Goal: Task Accomplishment & Management: Manage account settings

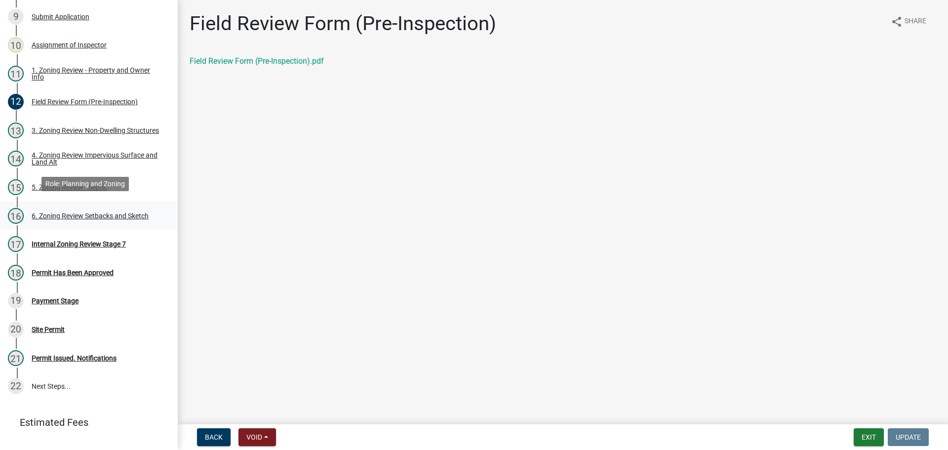
scroll to position [346, 0]
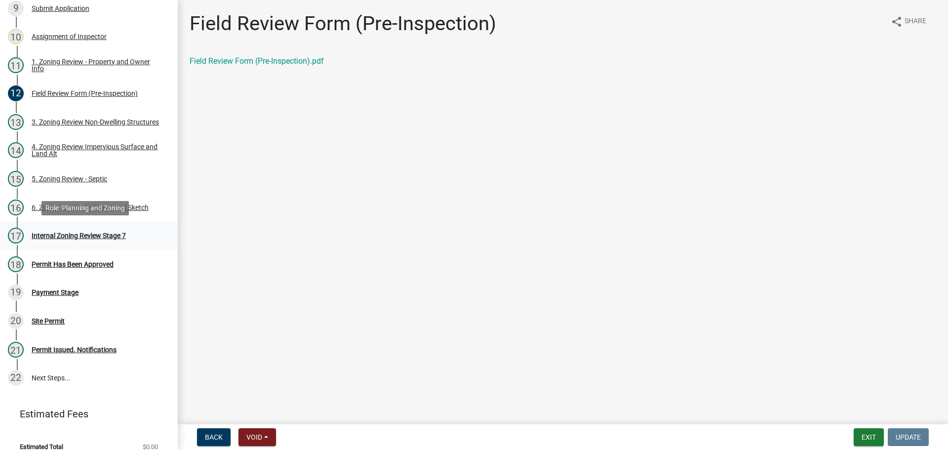
click at [84, 239] on div "17 Internal Zoning Review Stage 7" at bounding box center [85, 236] width 154 height 16
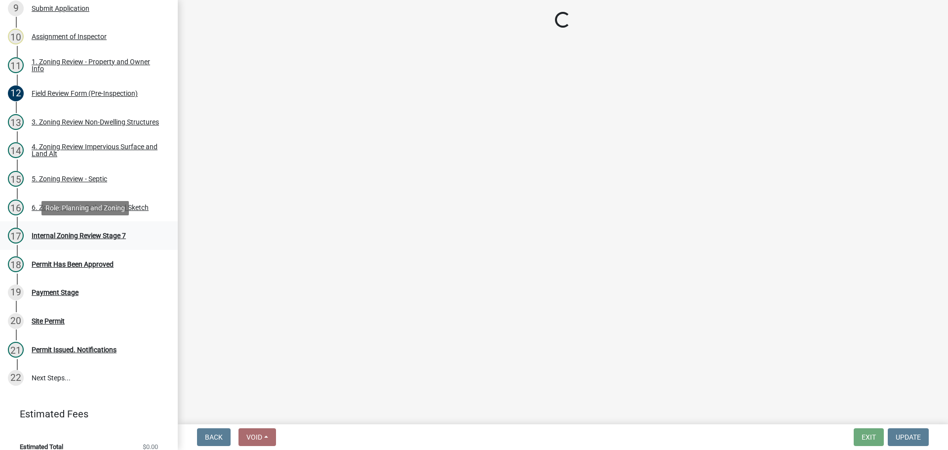
select select "e59fcb53-d9ed-466f-8c3e-33bb35216820"
select select "74b00539-a6f1-4ef6-a890-a22a5fa5fedf"
select select "bbe3a6c5-1893-4527-8578-ada07a3b8ea5"
select select "c0b6e50c-983d-48c1-a910-e8bd43c13b77"
select select "97c9e5a4-d35f-4903-ad68-b764687ac9e9"
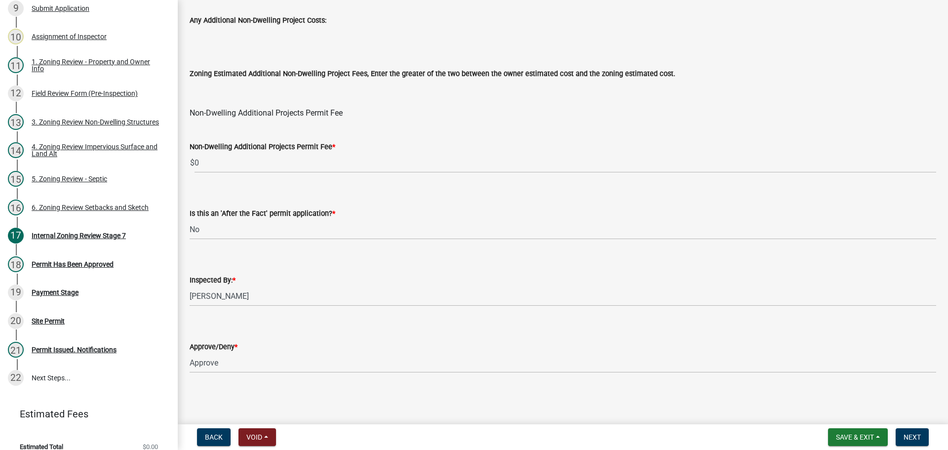
scroll to position [1194, 0]
click at [923, 434] on button "Next" at bounding box center [911, 437] width 33 height 18
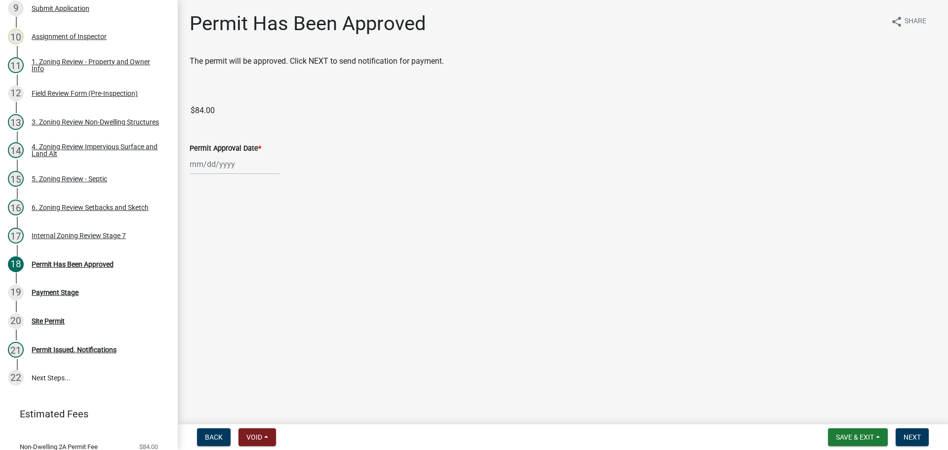
select select "9"
select select "2025"
click at [216, 169] on div "Jan Feb Mar Apr May Jun Jul Aug Sep Oct Nov Dec 1525 1526 1527 1528 1529 1530 1…" at bounding box center [235, 164] width 90 height 20
click at [197, 260] on div "22" at bounding box center [200, 264] width 16 height 16
type input "09/22/2025"
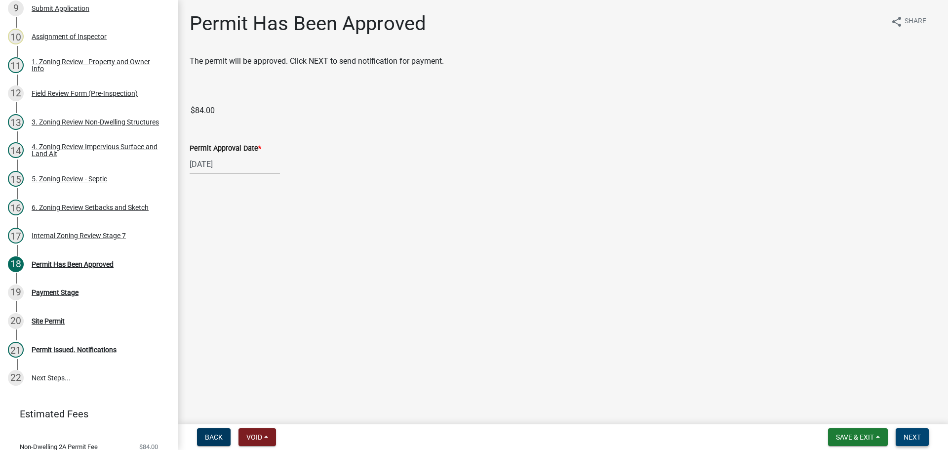
click at [913, 433] on span "Next" at bounding box center [911, 437] width 17 height 8
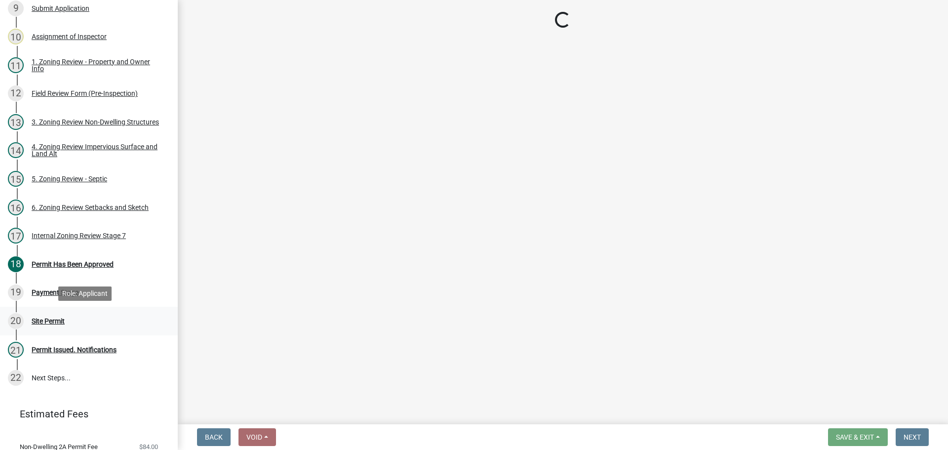
select select "3: 3"
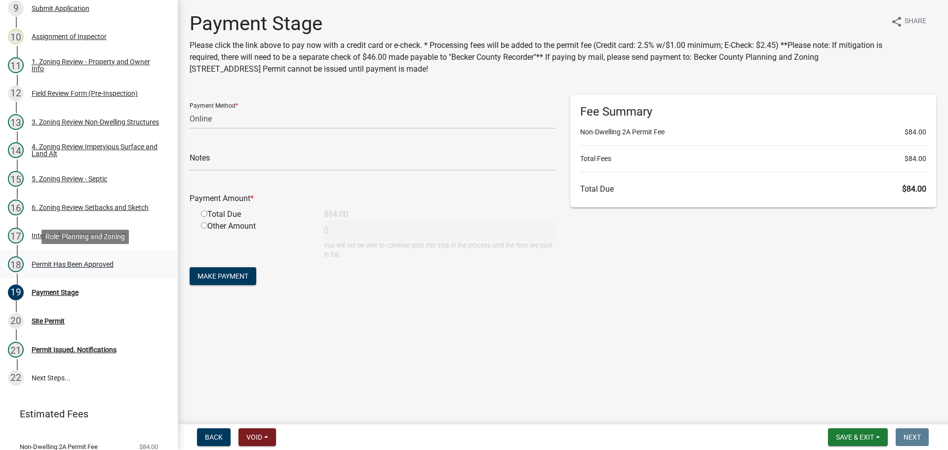
click at [84, 261] on div "Permit Has Been Approved" at bounding box center [73, 264] width 82 height 7
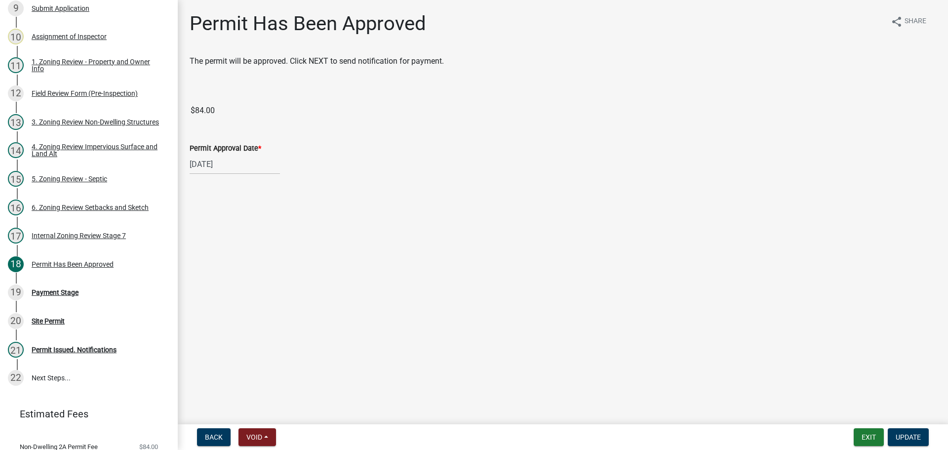
click at [216, 162] on div "09/22/2025" at bounding box center [235, 164] width 90 height 20
select select "9"
select select "2025"
click at [281, 248] on div "20" at bounding box center [279, 248] width 16 height 16
type input "09/20/2025"
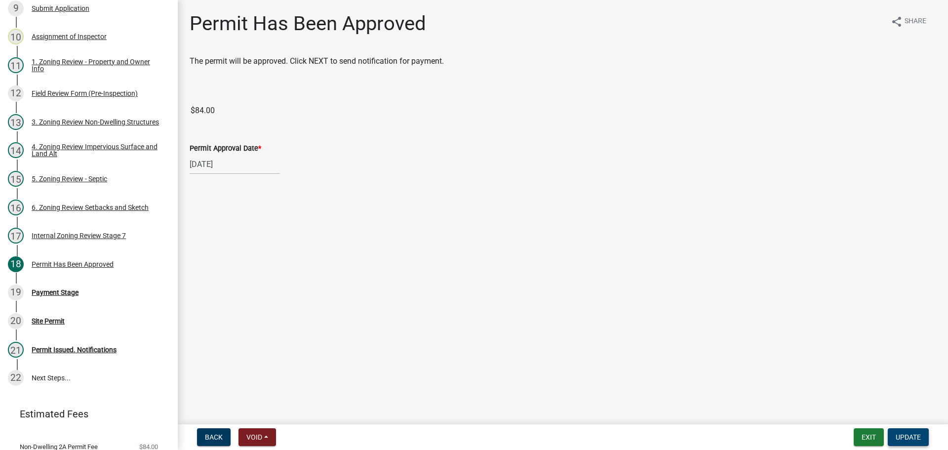
click at [908, 436] on span "Update" at bounding box center [907, 437] width 25 height 8
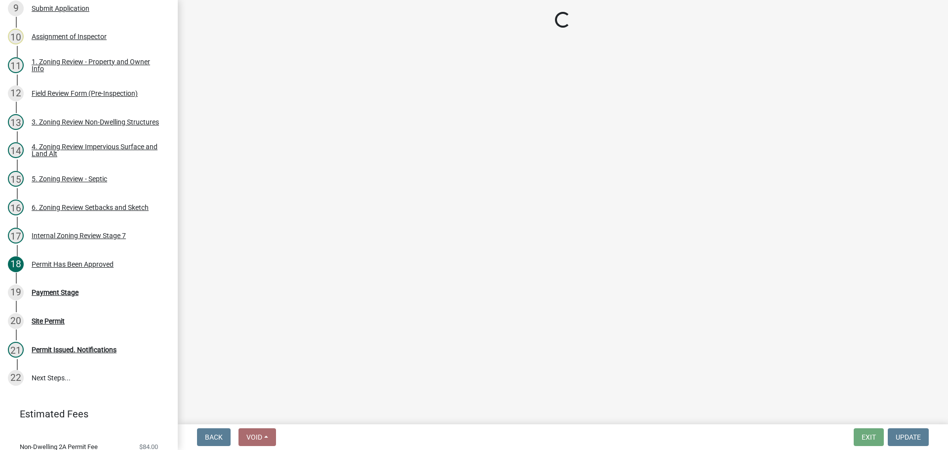
select select "3: 3"
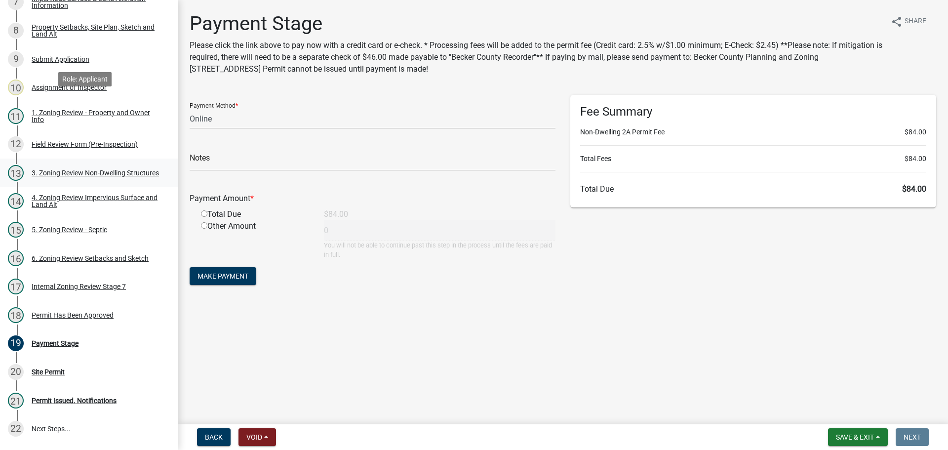
scroll to position [247, 0]
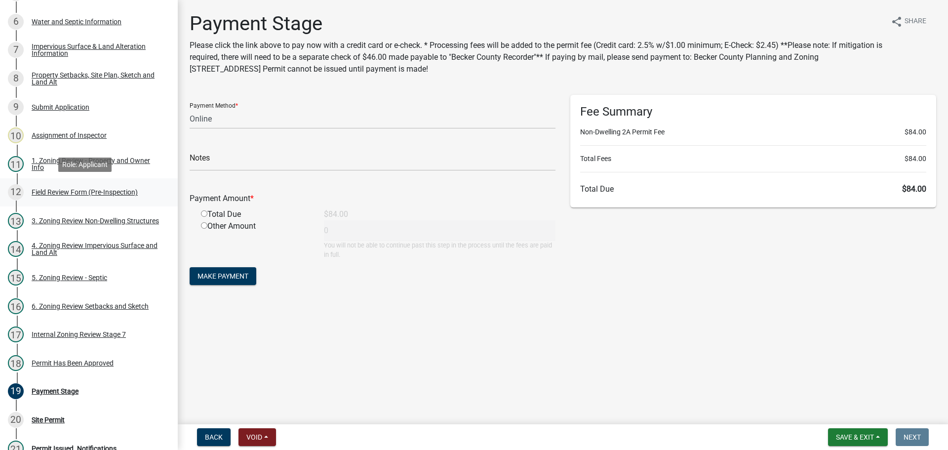
click at [69, 196] on div "12 Field Review Form (Pre-Inspection)" at bounding box center [85, 192] width 154 height 16
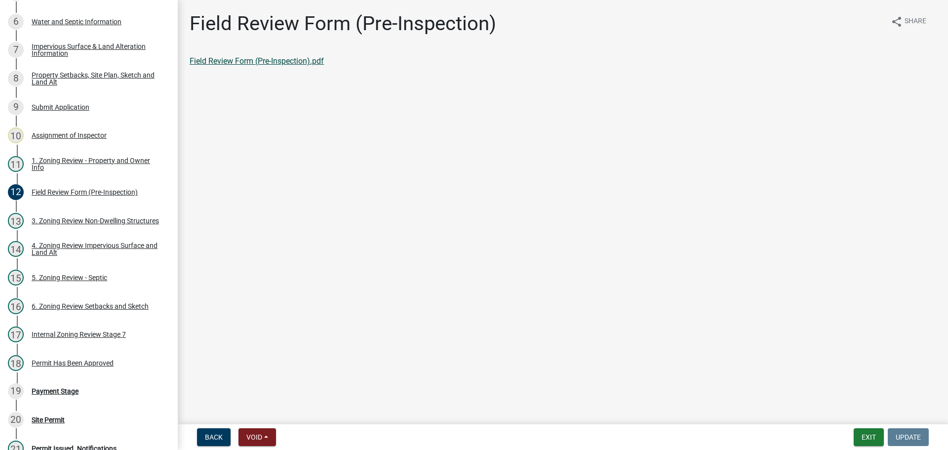
click at [227, 60] on link "Field Review Form (Pre-Inspection).pdf" at bounding box center [257, 60] width 134 height 9
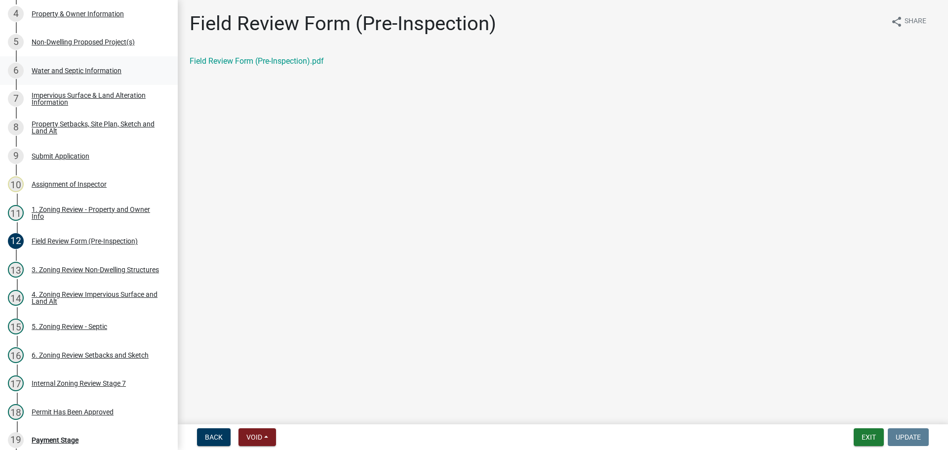
scroll to position [197, 0]
click at [86, 37] on div "5 Non-Dwelling Proposed Project(s)" at bounding box center [85, 43] width 154 height 16
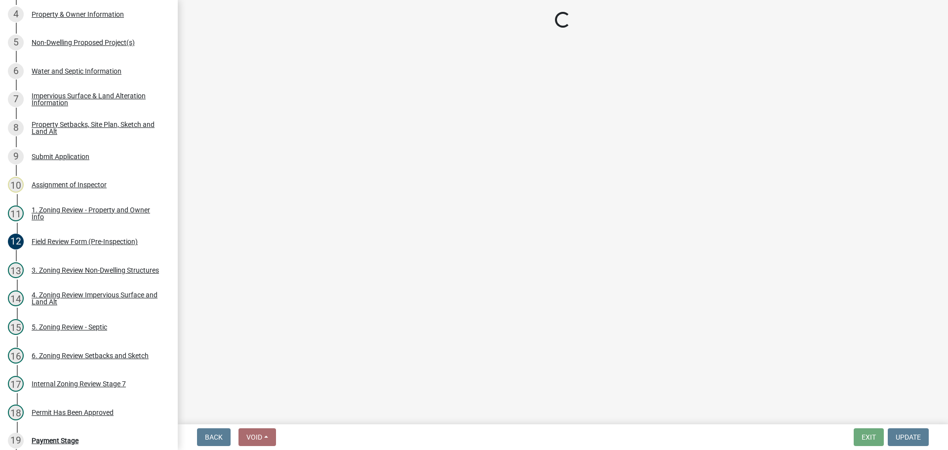
select select "45899473-49f8-456b-a472-3937cb76b7e8"
select select "3a2d96d3-fd69-4ed9-bae4-7a5aa03a7e58"
select select "6094bfe3-a997-46d7-8224-ceb3abf7e49e"
select select "ae391dbd-f41d-43ca-bdf1-092bd9136923"
select select "258cbdbc-8629-455d-9fed-6a57bf82144e"
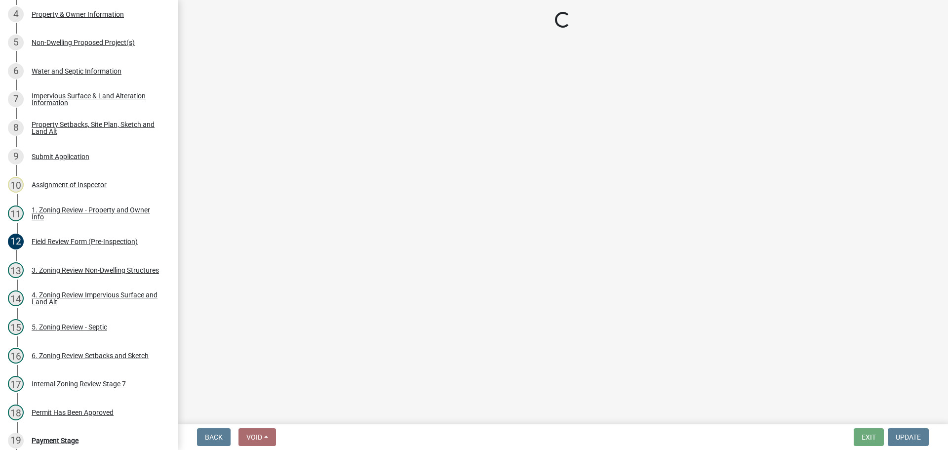
select select "a9a8393f-3c28-47b8-b6d9-84c94641c3fc"
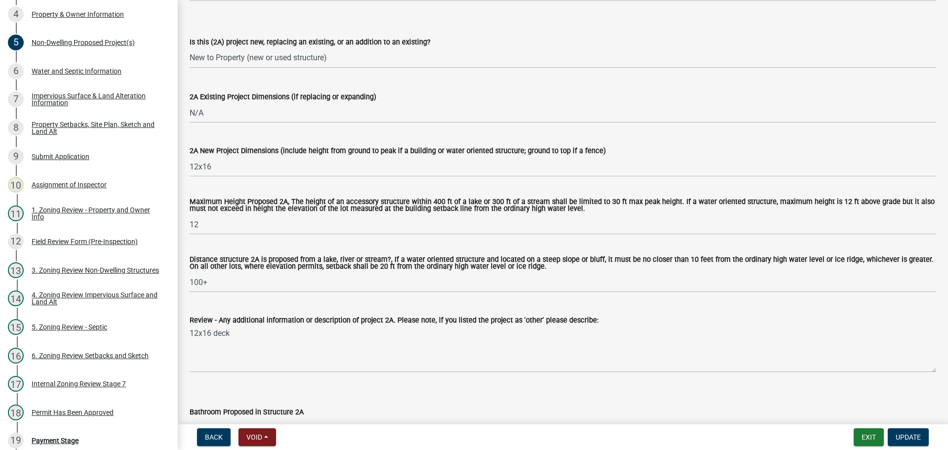
scroll to position [99, 0]
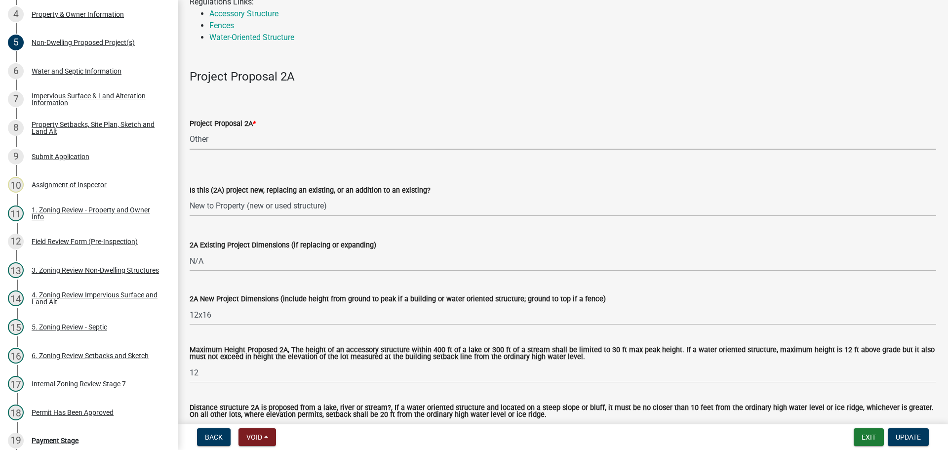
click at [242, 137] on select "Select Item... N/A Commercial Office/Retail Building Detached Garage Pole Build…" at bounding box center [563, 139] width 746 height 20
click at [242, 133] on select "Select Item... N/A Commercial Office/Retail Building Detached Garage Pole Build…" at bounding box center [563, 139] width 746 height 20
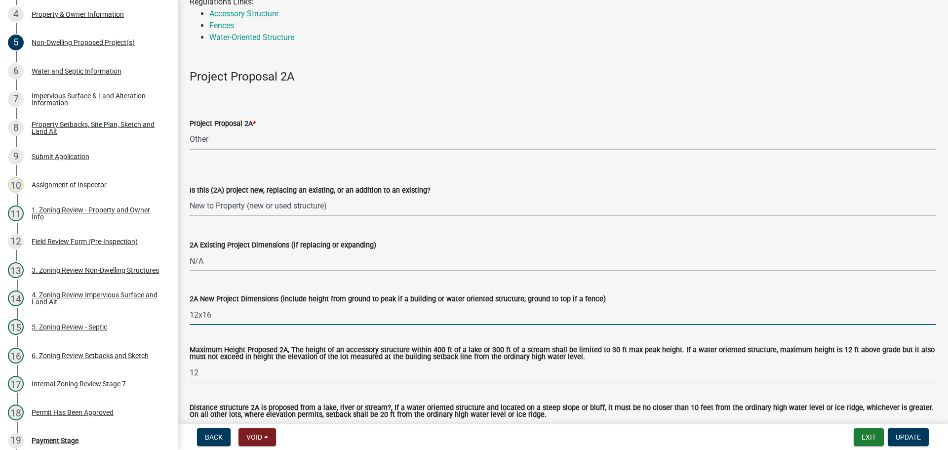
click at [224, 313] on input "12x16" at bounding box center [563, 315] width 746 height 20
type input "12x16 pervious deck"
click at [908, 438] on span "Update" at bounding box center [907, 437] width 25 height 8
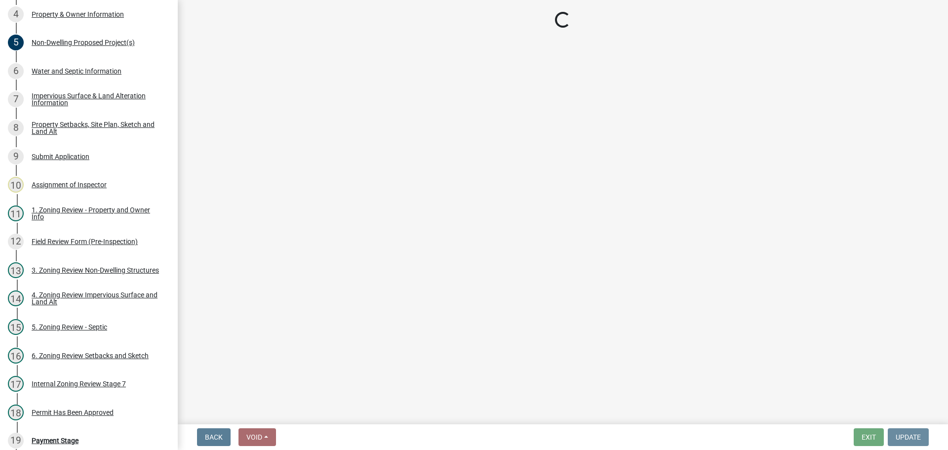
scroll to position [0, 0]
select select "3: 3"
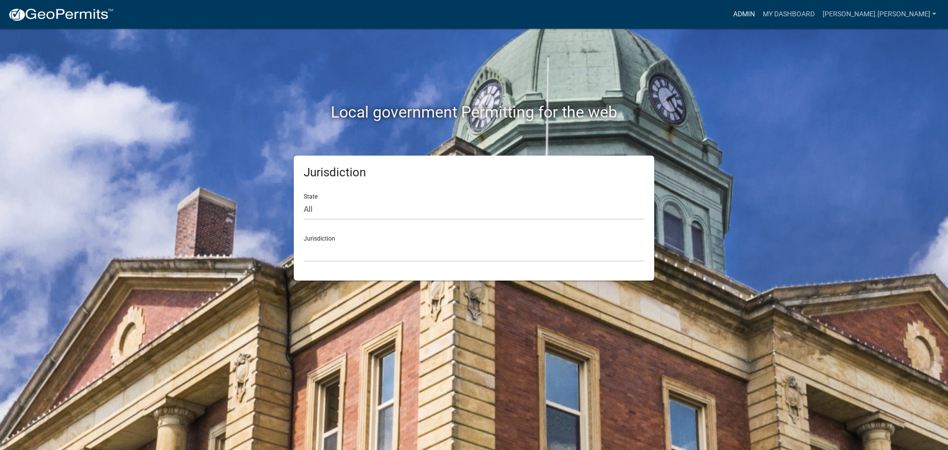
click at [759, 13] on link "Admin" at bounding box center [744, 14] width 30 height 19
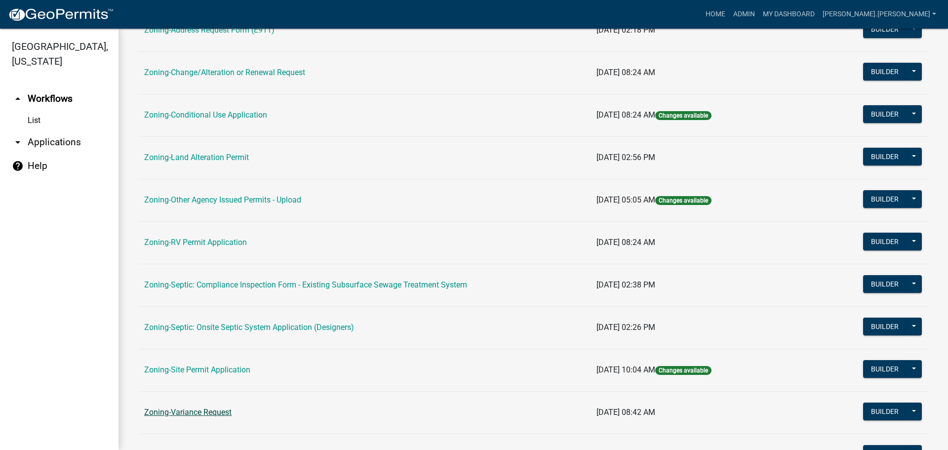
scroll to position [301, 0]
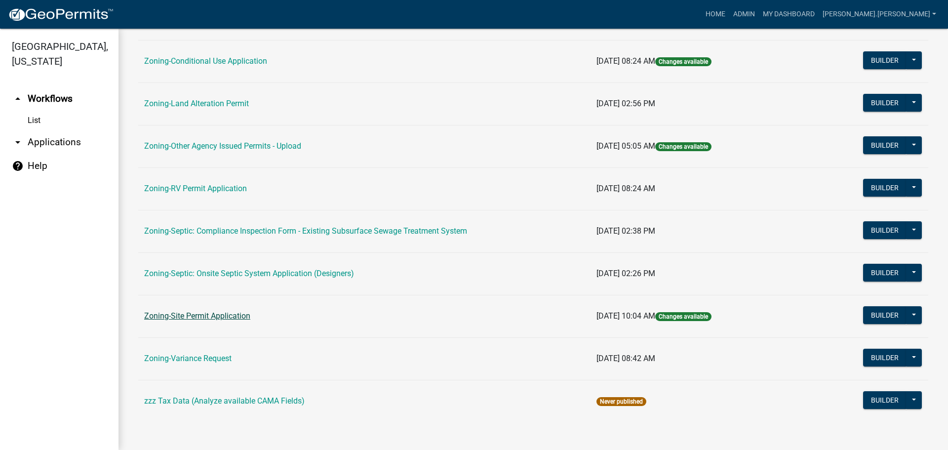
click at [169, 318] on link "Zoning-Site Permit Application" at bounding box center [197, 315] width 106 height 9
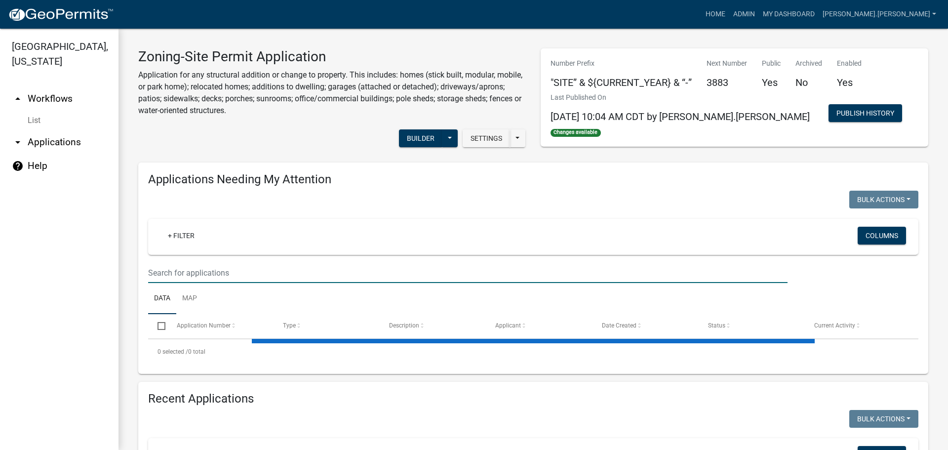
click at [207, 274] on input "text" at bounding box center [467, 273] width 639 height 20
type input "3868"
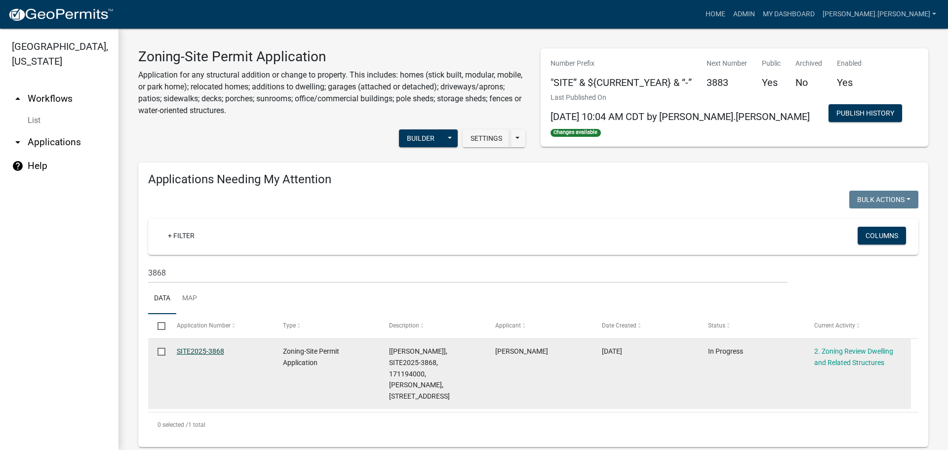
click at [198, 350] on link "SITE2025-3868" at bounding box center [200, 351] width 47 height 8
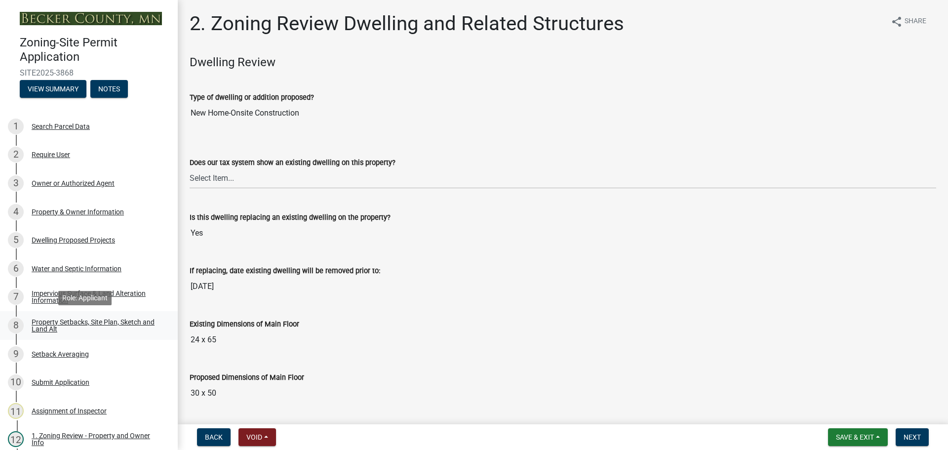
click at [103, 327] on div "Property Setbacks, Site Plan, Sketch and Land Alt" at bounding box center [97, 325] width 130 height 14
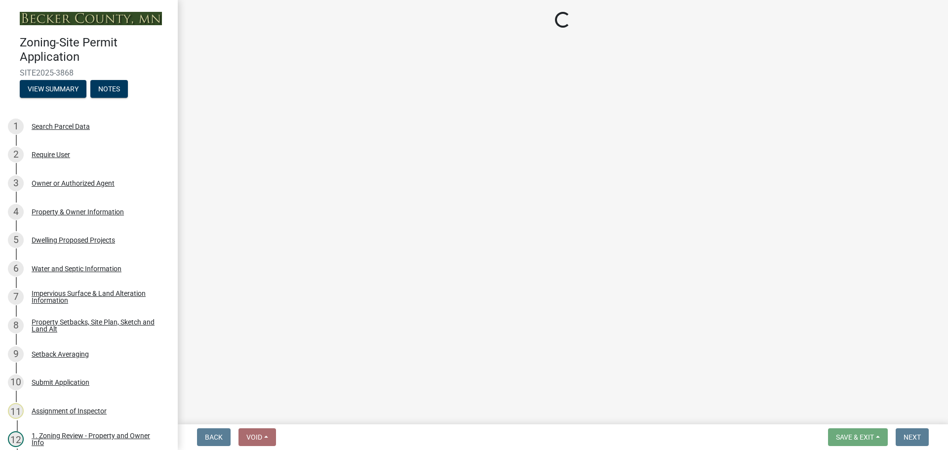
select select "7b13c63f-e699-4112-b373-98fbd28ec536"
select select "c101a5b4-6bb9-4f78-9b05-8a935d0e5ce5"
select select "b56a4575-9846-47cf-8067-c59a4853da22"
select select "12f785fb-c378-4b18-841c-21c73dc99083"
select select "e8ab2dc3-aa3f-46f3-9b4a-37eb25ad84af"
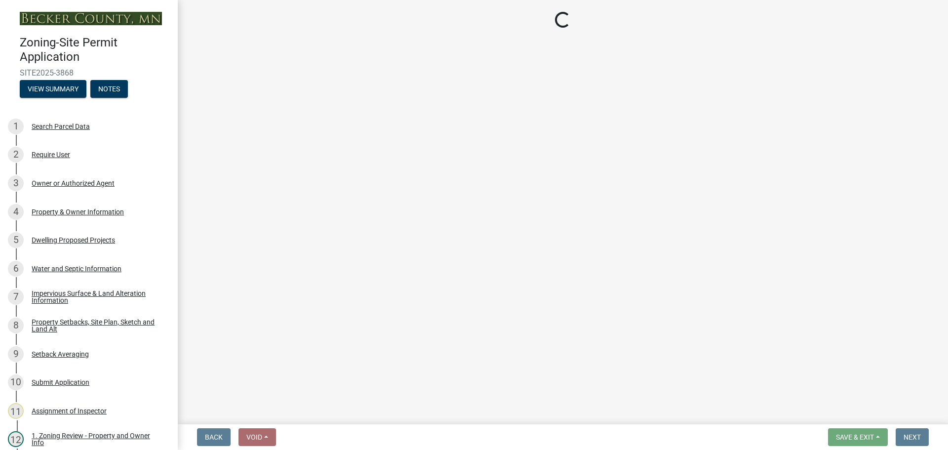
select select "27b2a8b4-abf6-463e-8c0c-7c5d2b4fe26f"
select select "5ad4ab64-b44e-481c-9000-9e5907aa74e1"
select select "e019de12-4845-45f2-ad10-5fb76eee0e55"
select select "c8b8ea71-7088-4e87-a493-7bc88cc2835b"
select select "133211ff-91ce-4a0a-9235-b48a7e2069a0"
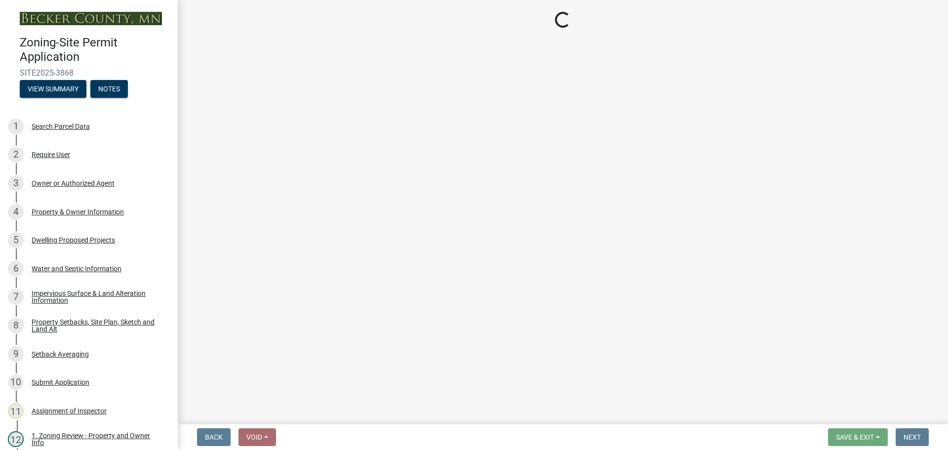
select select "f51aecae-0421-4f67-bd2d-0cff8a85c7cd"
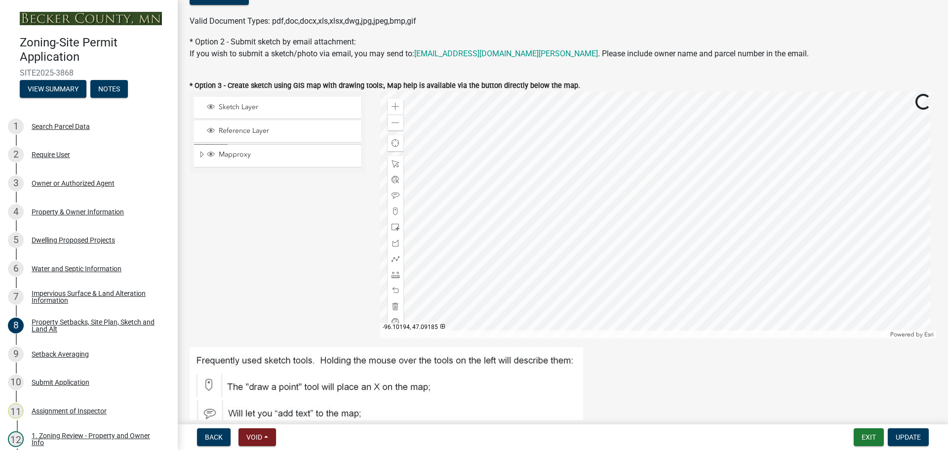
scroll to position [247, 0]
click at [387, 121] on div "Zoom out" at bounding box center [395, 122] width 16 height 16
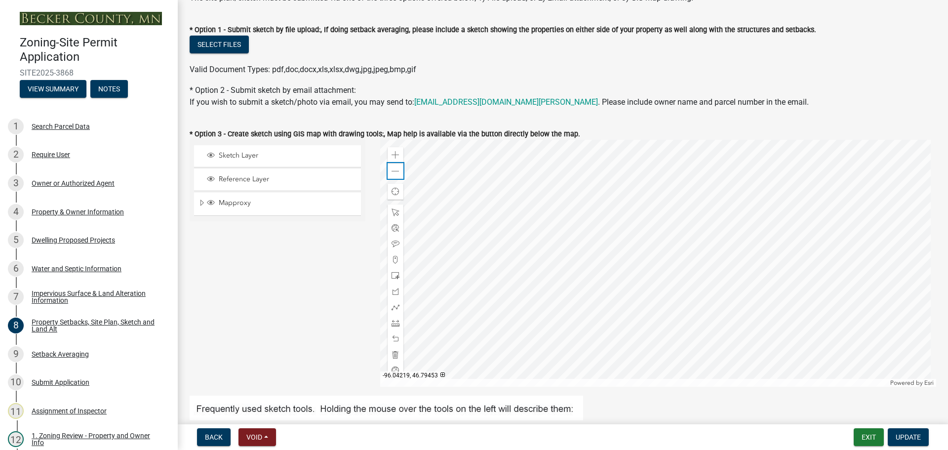
scroll to position [49, 0]
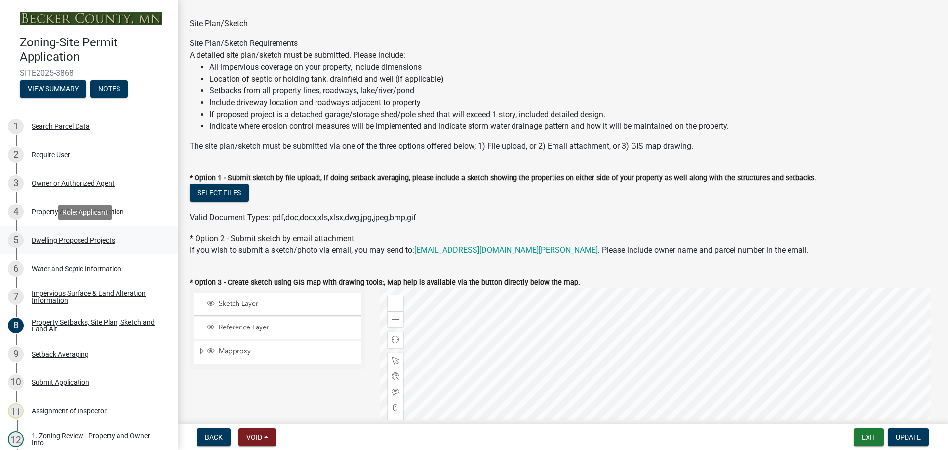
click at [88, 240] on div "Dwelling Proposed Projects" at bounding box center [73, 239] width 83 height 7
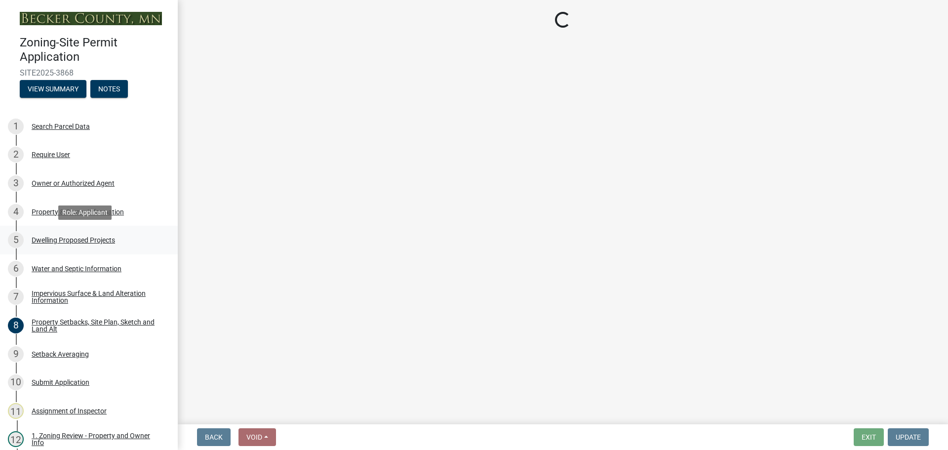
select select "5b8abcc6-67f7-49fb-8f25-c295ccc2b339"
select select "ba56d9f6-ced5-4c38-bdcc-33bfa85ac6de"
select select "03c1fec4-1fbe-4331-bc18-34e24145556f"
select select "4f5e2784-8c40-49a3-b0e9-8f1a3cbab4f4"
select select "ad00b568-f24f-4dc2-90df-cb5d16449c52"
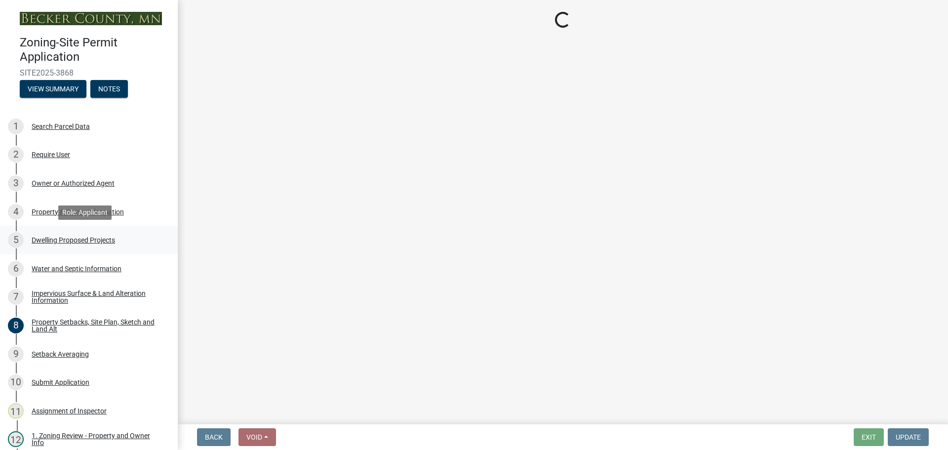
select select "744d8552-d7ef-4cf1-b465-42901748f06c"
select select "c6a0a915-8859-4117-97a8-42e675f9bace"
select select "11c1c089-3b44-43c0-9549-3c9eeea2451f"
select select "781a3532-4308-48f8-bcde-e97c9fab42cb"
select select "8e4dc0e1-7dfa-4afc-85b9-5ad40795f204"
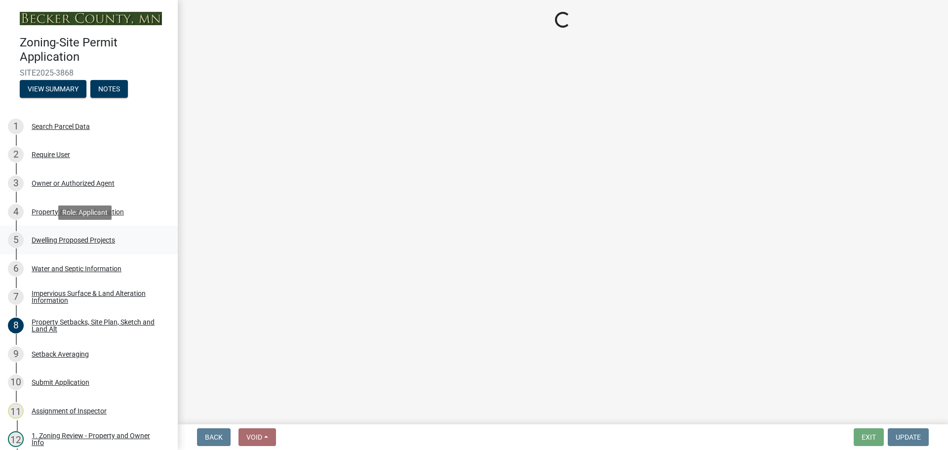
select select "107cbe59-677b-44f2-96fc-816b282ebb79"
select select "f1d8ab9f-3049-45ab-b225-68f6b4f5b1c8"
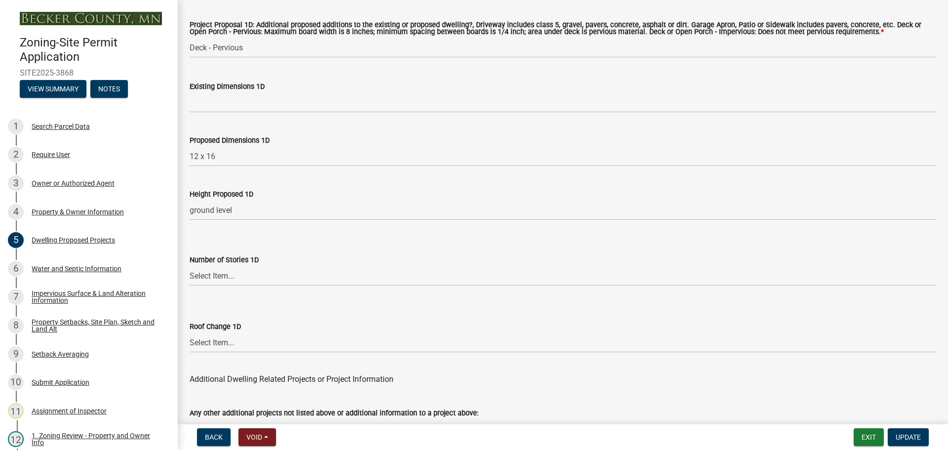
scroll to position [2367, 0]
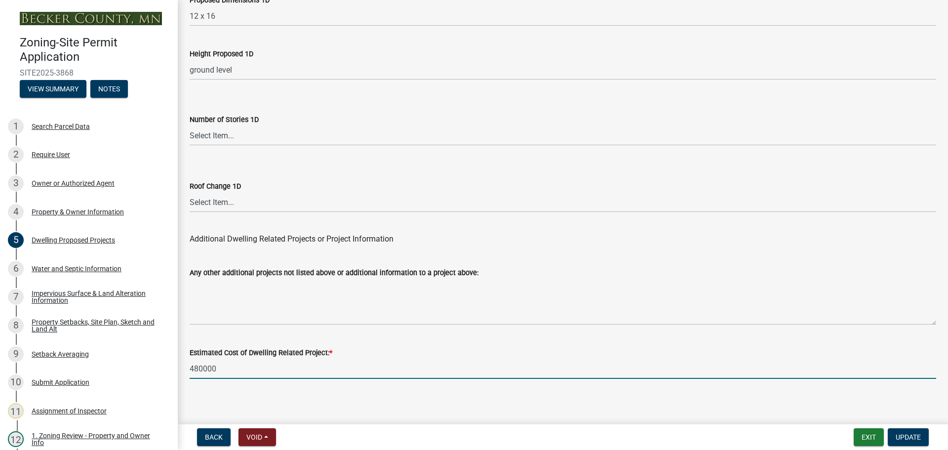
click at [204, 359] on input "480000" at bounding box center [563, 368] width 746 height 20
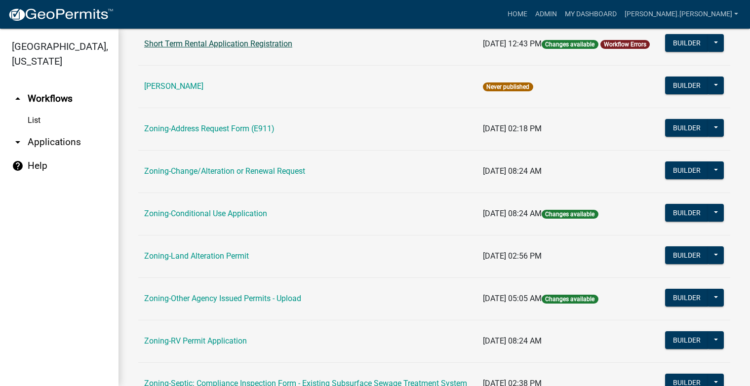
scroll to position [49, 0]
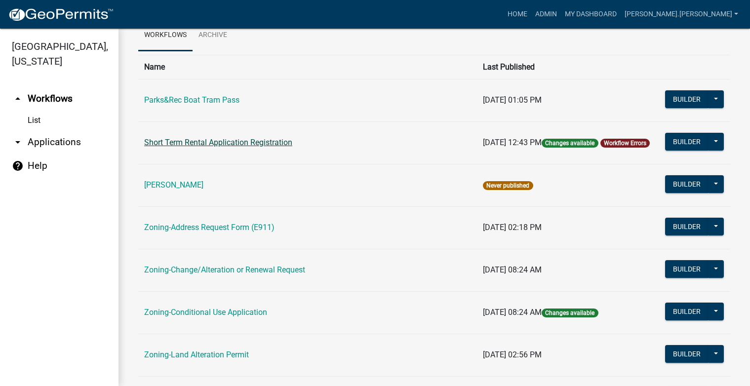
click at [292, 138] on link "Short Term Rental Application Registration" at bounding box center [218, 142] width 148 height 9
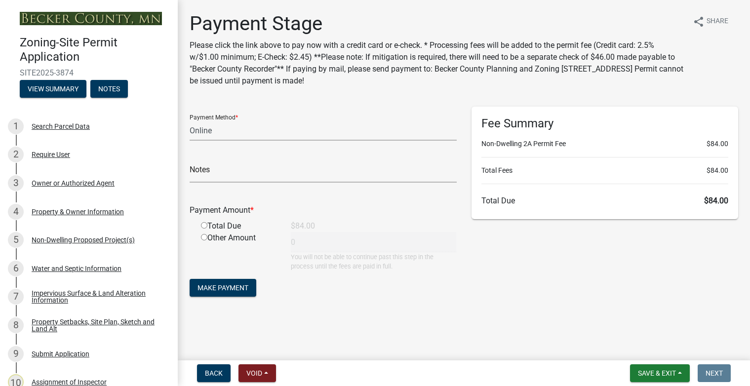
select select "3: 3"
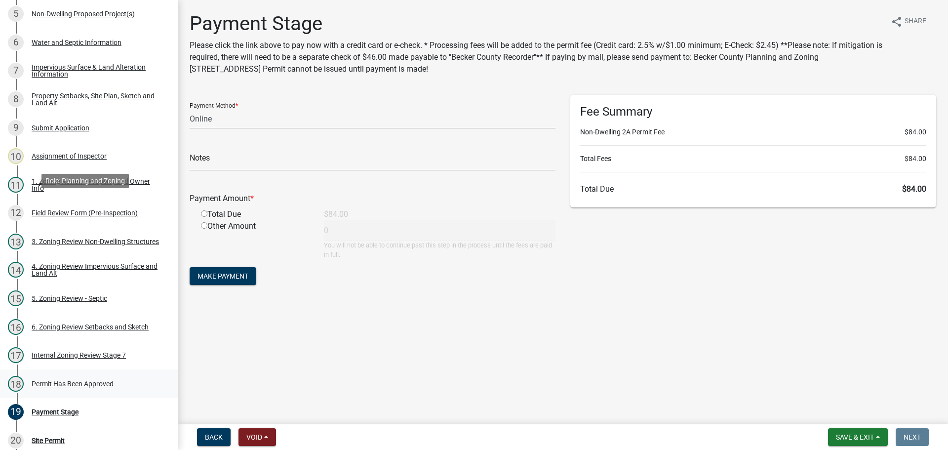
scroll to position [380, 0]
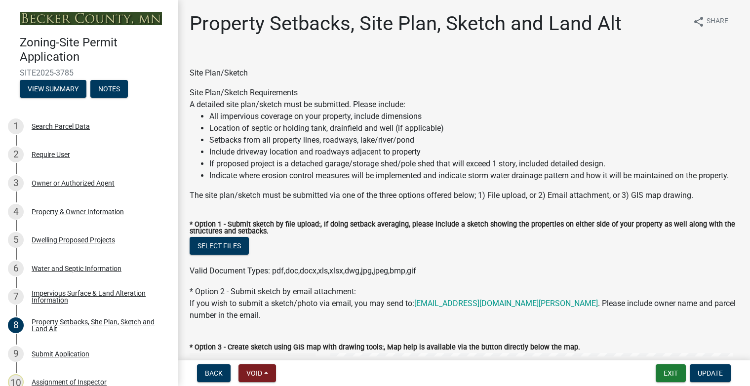
select select "7b13c63f-e699-4112-b373-98fbd28ec536"
select select "6985af9e-5d7a-475f-b5e2-9860e6a4c460"
select select "fd58f24c-a096-4195-863e-b494ea1fd324"
select select "12f785fb-c378-4b18-841c-21c73dc99083"
select select "e8ab2dc3-aa3f-46f3-9b4a-37eb25ad84af"
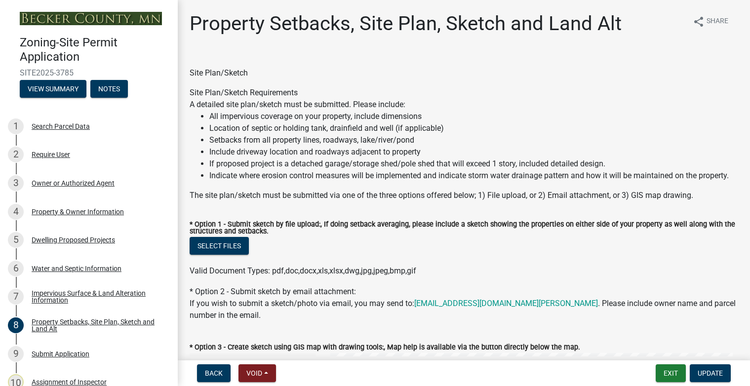
select select "5ad4ab64-b44e-481c-9000-9e5907aa74e1"
select select "e019de12-4845-45f2-ad10-5fb76eee0e55"
select select "c8b8ea71-7088-4e87-a493-7bc88cc2835b"
select select "133211ff-91ce-4a0a-9235-b48a7e2069a0"
select select "19d13e65-c93d-443e-910a-7a17299544cc"
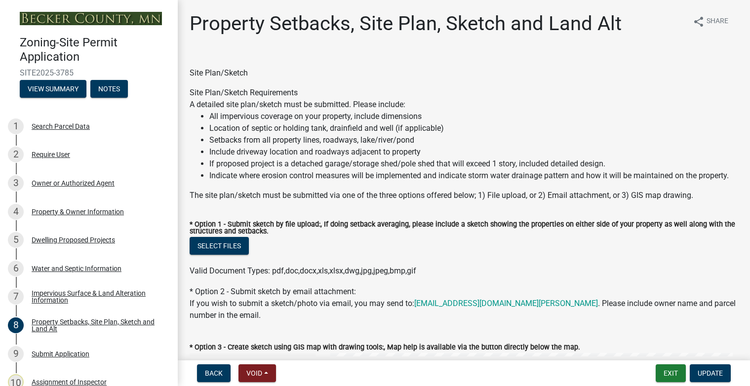
scroll to position [1163, 0]
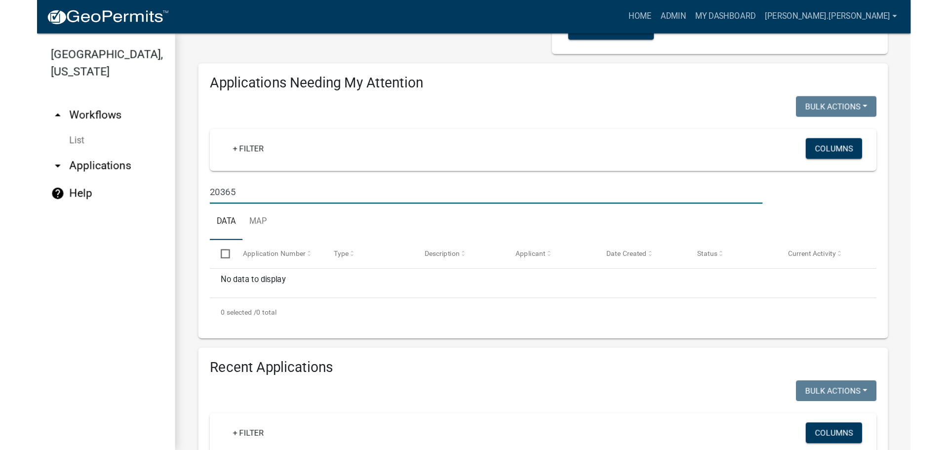
scroll to position [121, 0]
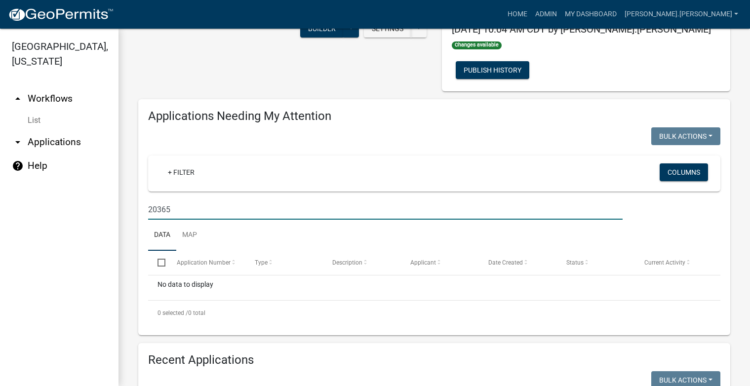
click at [271, 203] on input "20365" at bounding box center [385, 209] width 474 height 20
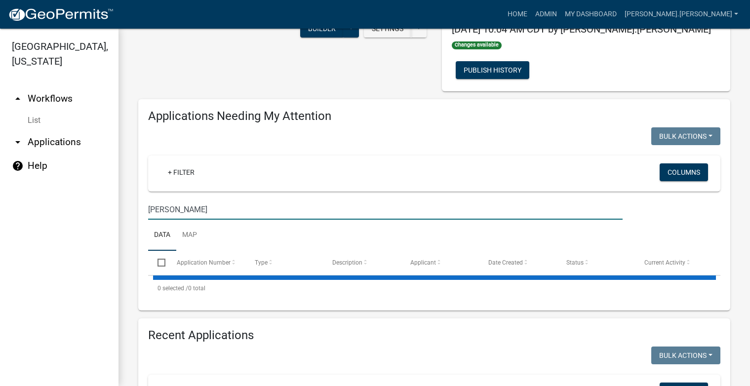
type input "stenerson"
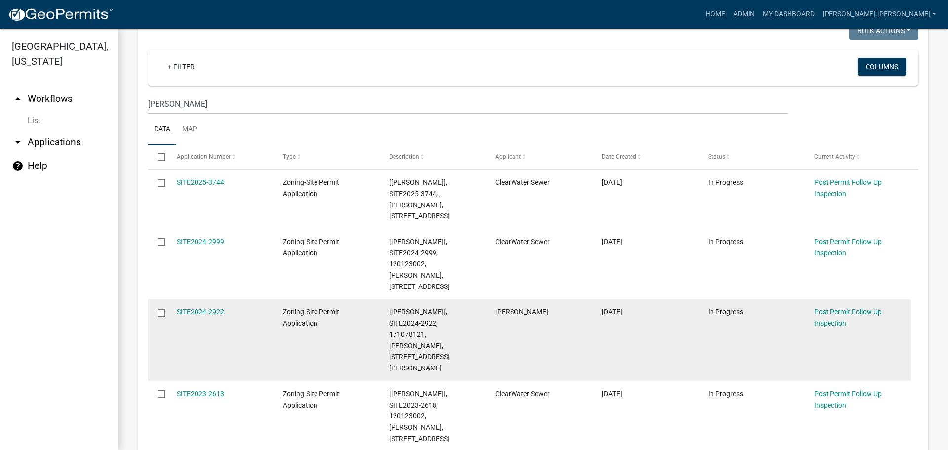
scroll to position [159, 0]
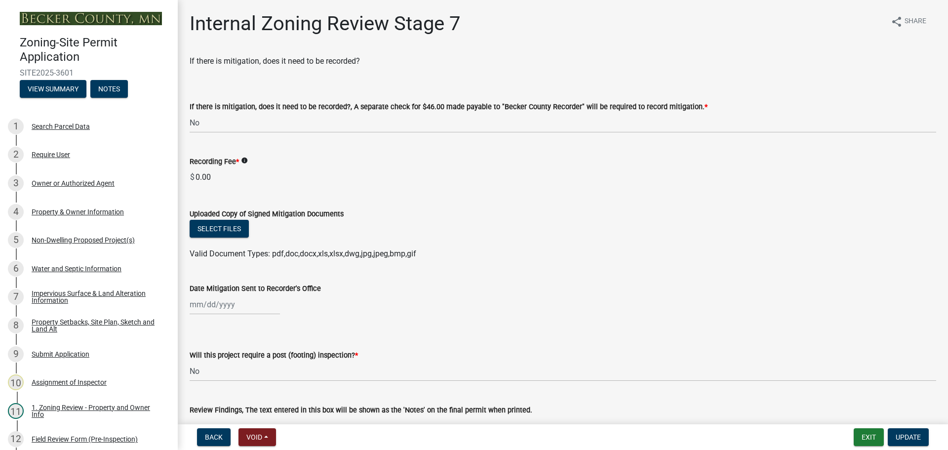
select select "a3547d78-d162-4c03-a5e6-44db720e788b"
select select "70fe76f0-d291-438e-ac1a-5869b7b7f697"
select select "bbe3a6c5-1893-4527-8578-ada07a3b8ea5"
select select "ebd8400e-d8d5-49f8-911f-e671eb76408a"
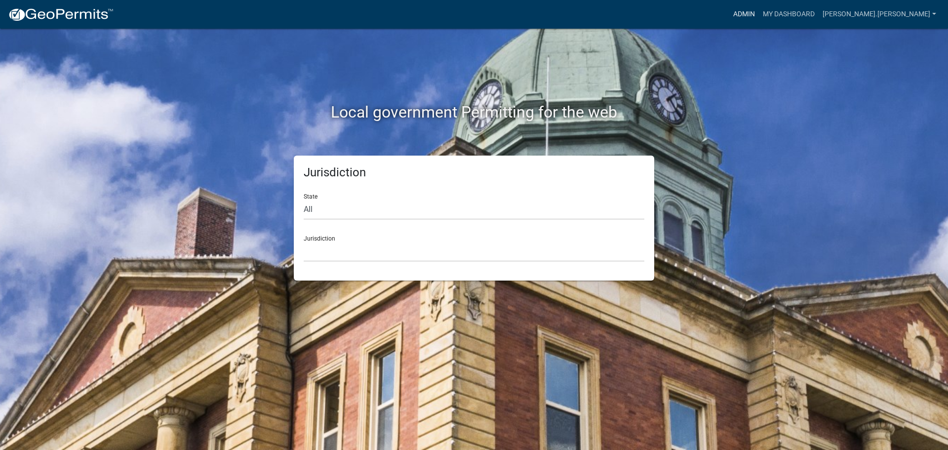
click at [759, 15] on link "Admin" at bounding box center [744, 14] width 30 height 19
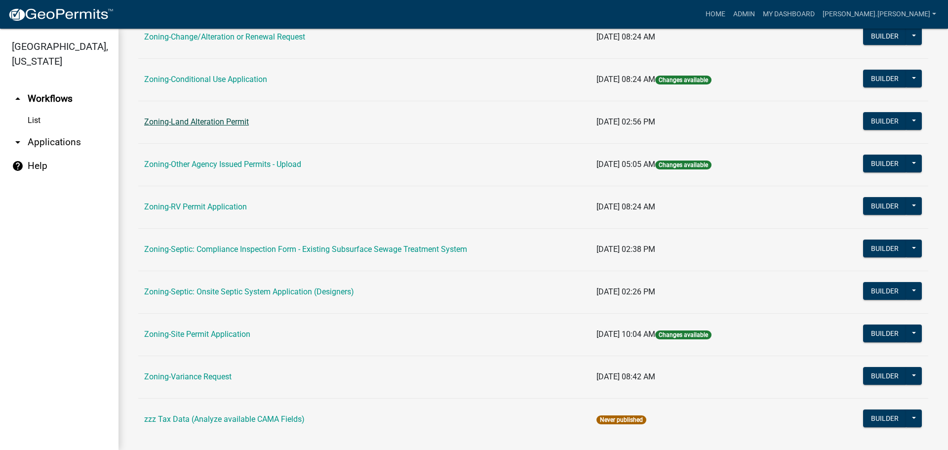
scroll to position [301, 0]
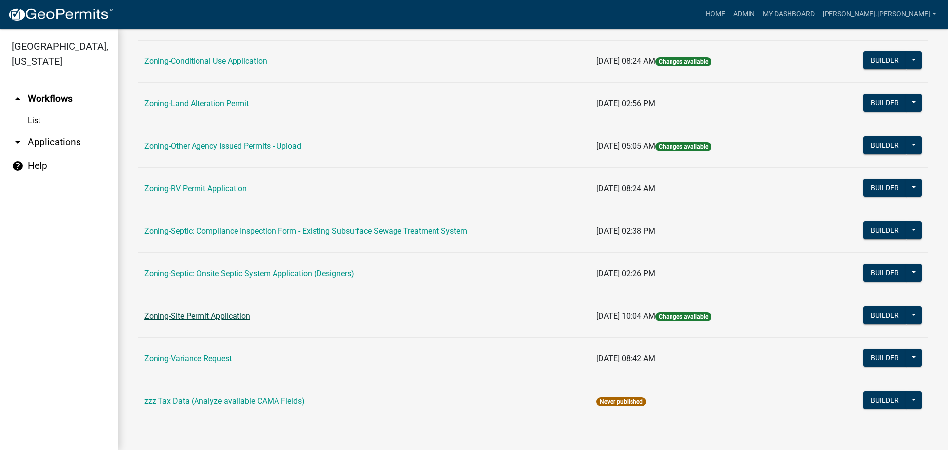
click at [213, 315] on link "Zoning-Site Permit Application" at bounding box center [197, 315] width 106 height 9
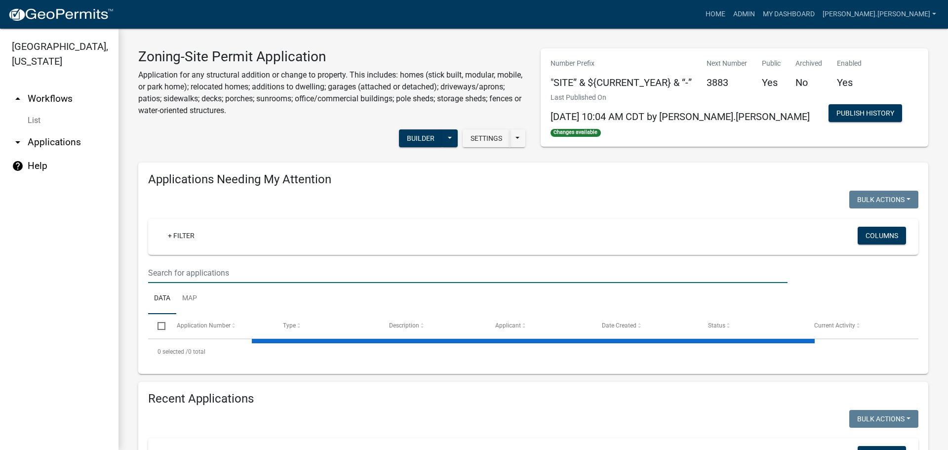
click at [226, 276] on input "text" at bounding box center [467, 273] width 639 height 20
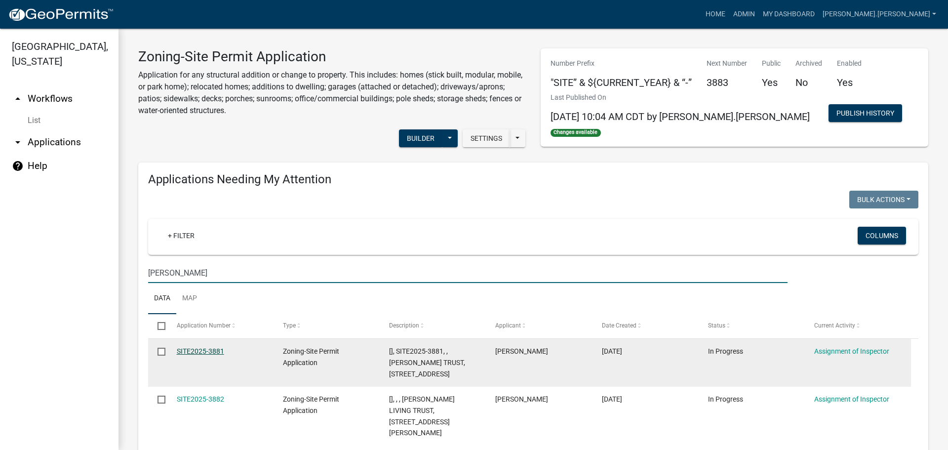
type input "vernon"
click at [200, 352] on link "SITE2025-3881" at bounding box center [200, 351] width 47 height 8
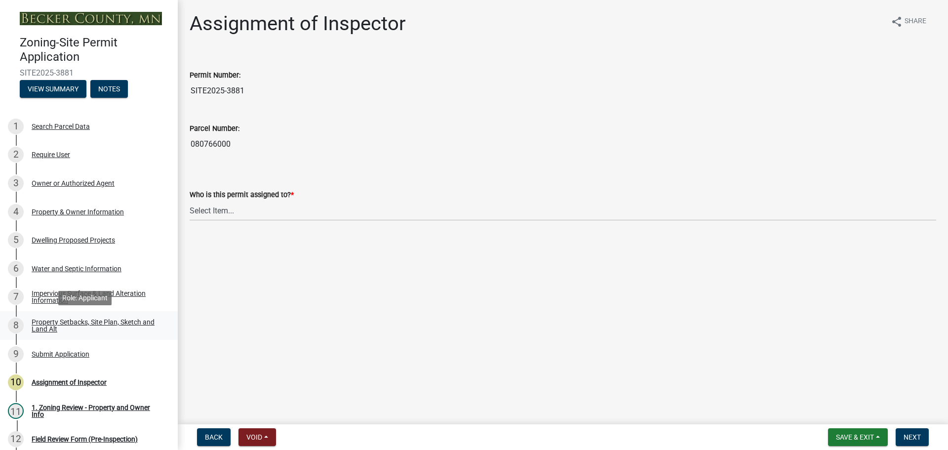
click at [123, 321] on div "Property Setbacks, Site Plan, Sketch and Land Alt" at bounding box center [97, 325] width 130 height 14
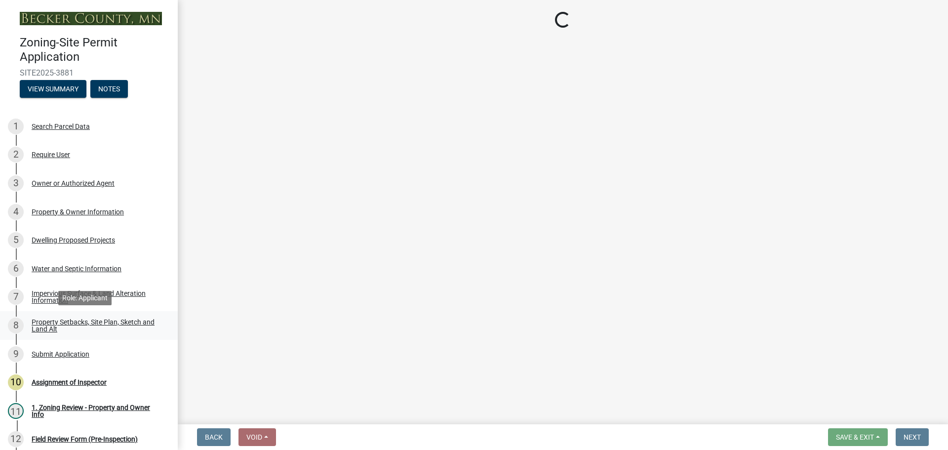
select select "7b13c63f-e699-4112-b373-98fbd28ec536"
select select "2e080c5a-0cc7-4619-8f05-57ce16dac6f0"
select select "b56a4575-9846-47cf-8067-c59a4853da22"
select select "12f785fb-c378-4b18-841c-21c73dc99083"
select select "12da6293-5841-4f5c-bd92-3658833964cd"
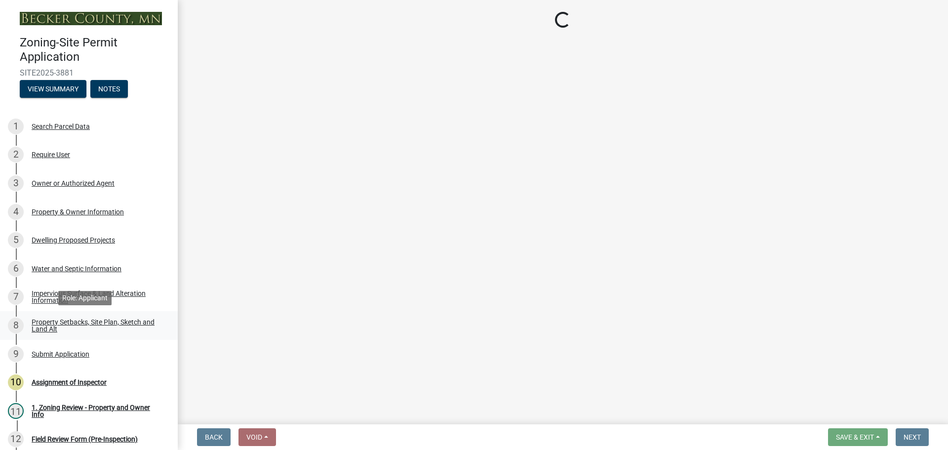
select select "27b2a8b4-abf6-463e-8c0c-7c5d2b4fe26f"
select select "5ad4ab64-b44e-481c-9000-9e5907aa74e1"
select select "a96800da-4e88-4c62-b1ff-2cd17f9e3346"
select select "c8b8ea71-7088-4e87-a493-7bc88cc2835b"
select select "133211ff-91ce-4a0a-9235-b48a7e2069a0"
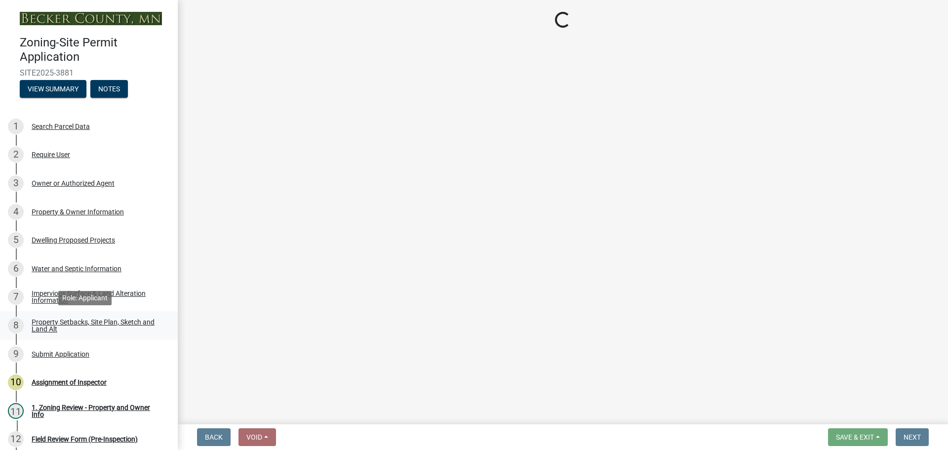
select select "4421853d-5e11-4b64-95ec-6c47066881cc"
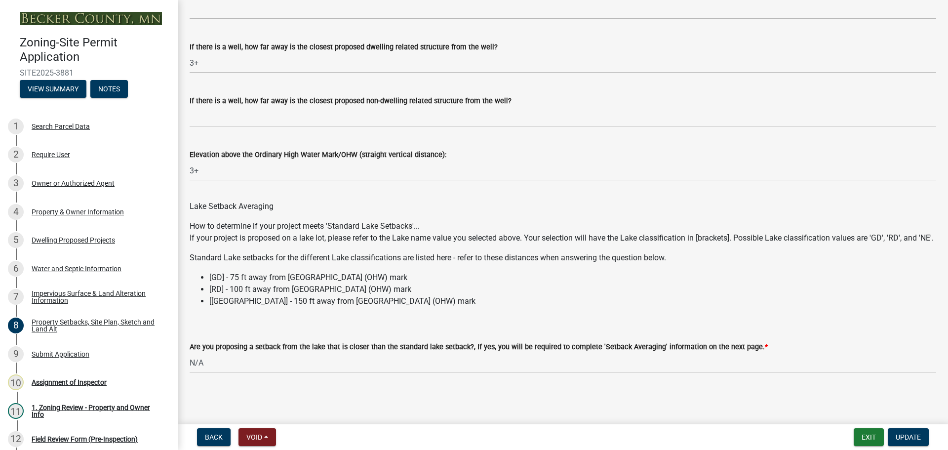
scroll to position [2804, 0]
click at [83, 294] on div "Impervious Surface & Land Alteration Information" at bounding box center [97, 297] width 130 height 14
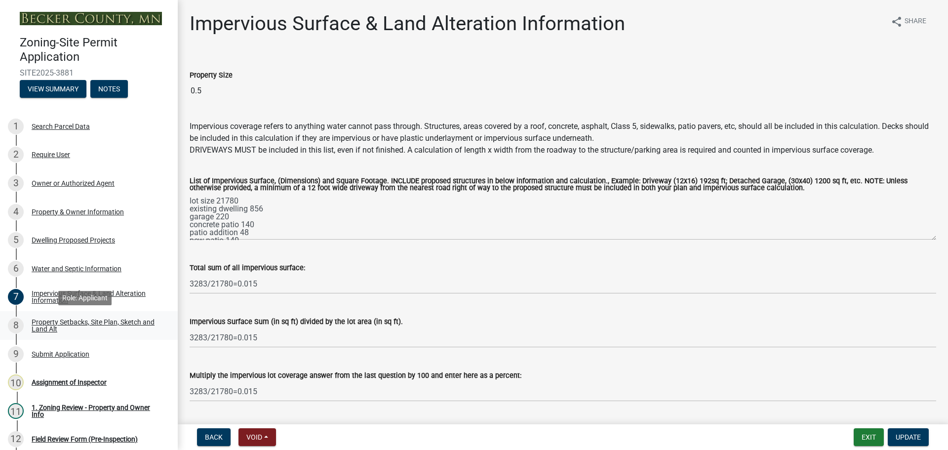
click at [90, 318] on div "Property Setbacks, Site Plan, Sketch and Land Alt" at bounding box center [97, 325] width 130 height 14
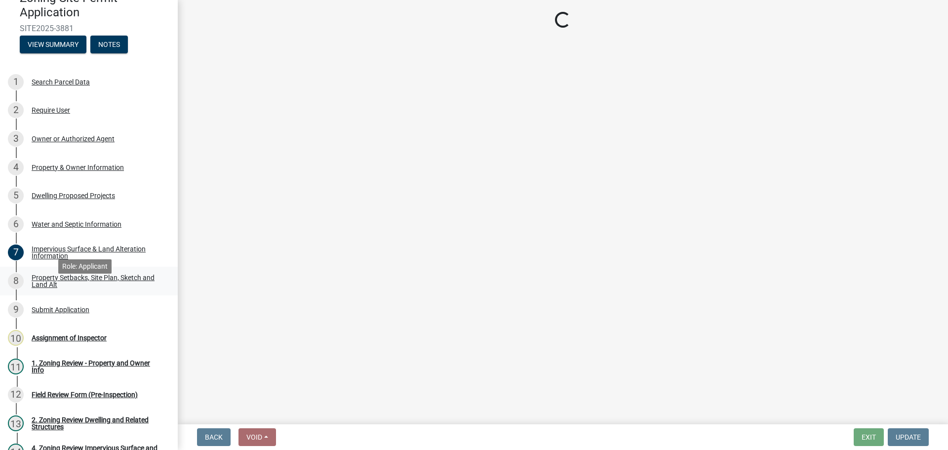
scroll to position [99, 0]
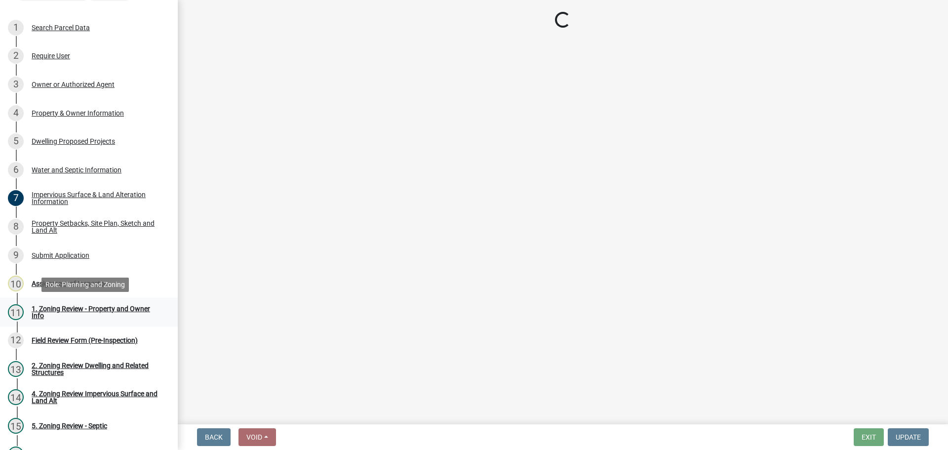
select select "7b13c63f-e699-4112-b373-98fbd28ec536"
select select "2e080c5a-0cc7-4619-8f05-57ce16dac6f0"
select select "b56a4575-9846-47cf-8067-c59a4853da22"
select select "12f785fb-c378-4b18-841c-21c73dc99083"
select select "12da6293-5841-4f5c-bd92-3658833964cd"
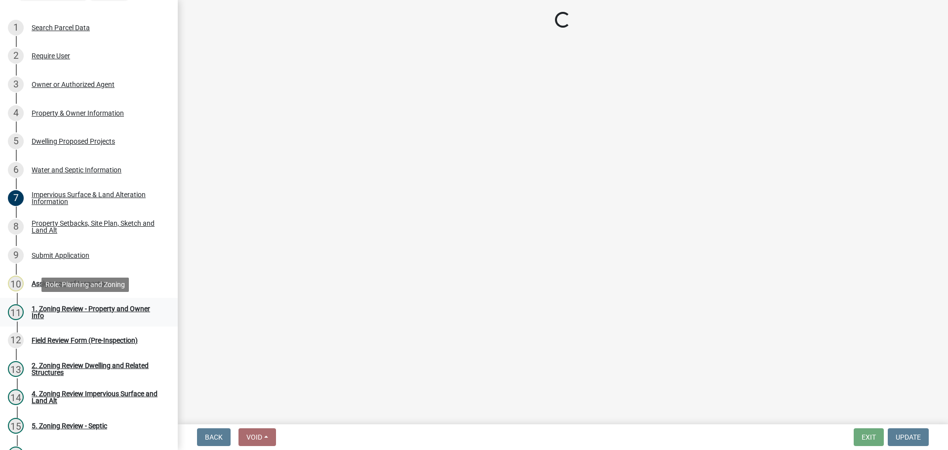
select select "27b2a8b4-abf6-463e-8c0c-7c5d2b4fe26f"
select select "5ad4ab64-b44e-481c-9000-9e5907aa74e1"
select select "a96800da-4e88-4c62-b1ff-2cd17f9e3346"
select select "c8b8ea71-7088-4e87-a493-7bc88cc2835b"
select select "133211ff-91ce-4a0a-9235-b48a7e2069a0"
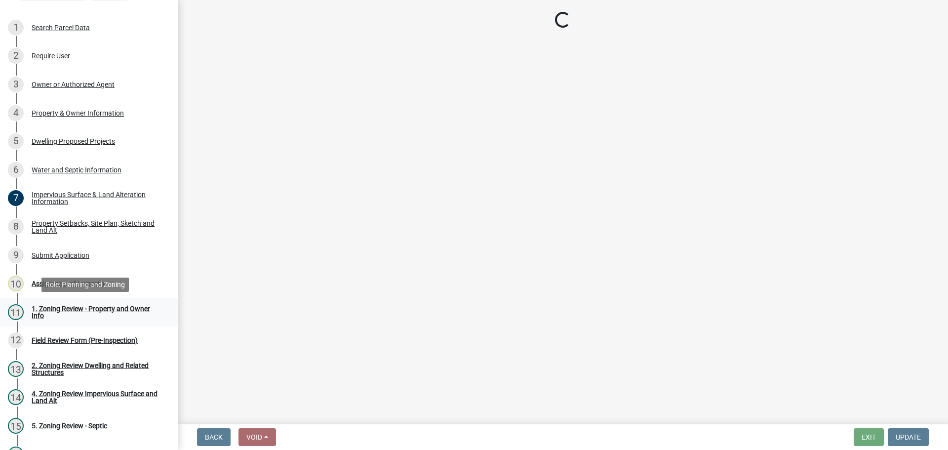
select select "4421853d-5e11-4b64-95ec-6c47066881cc"
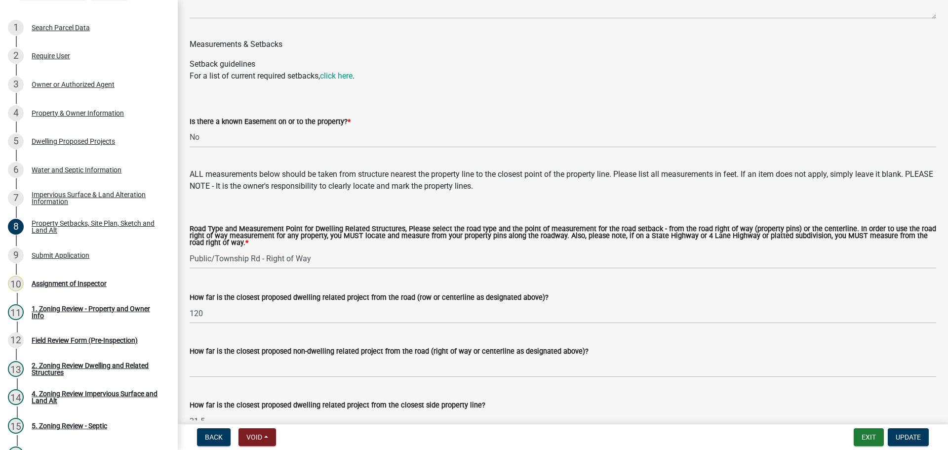
scroll to position [758, 0]
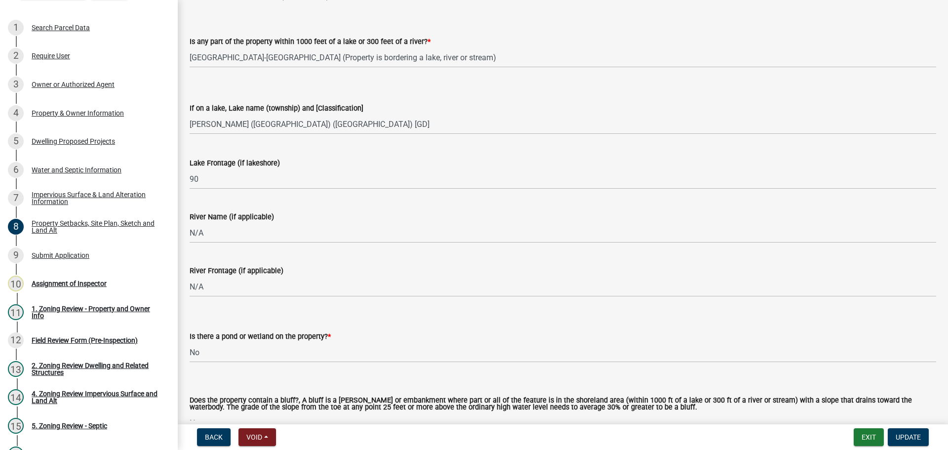
drag, startPoint x: 513, startPoint y: 344, endPoint x: 389, endPoint y: 168, distance: 215.0
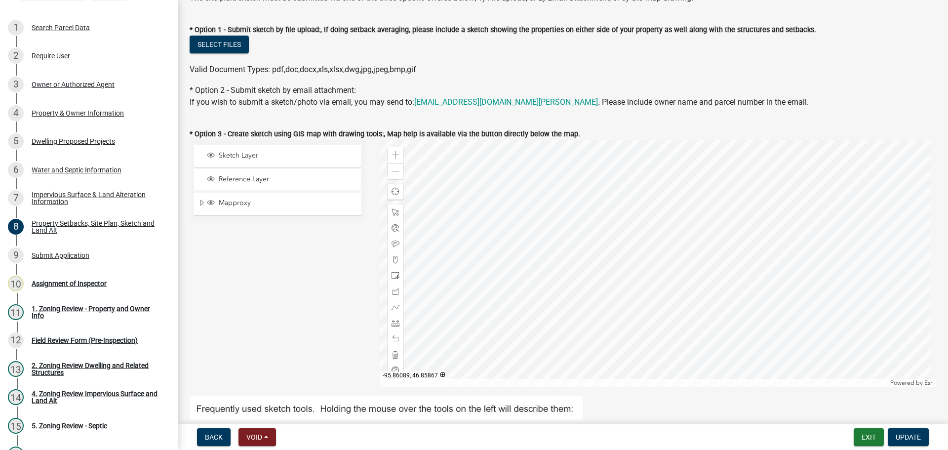
scroll to position [296, 0]
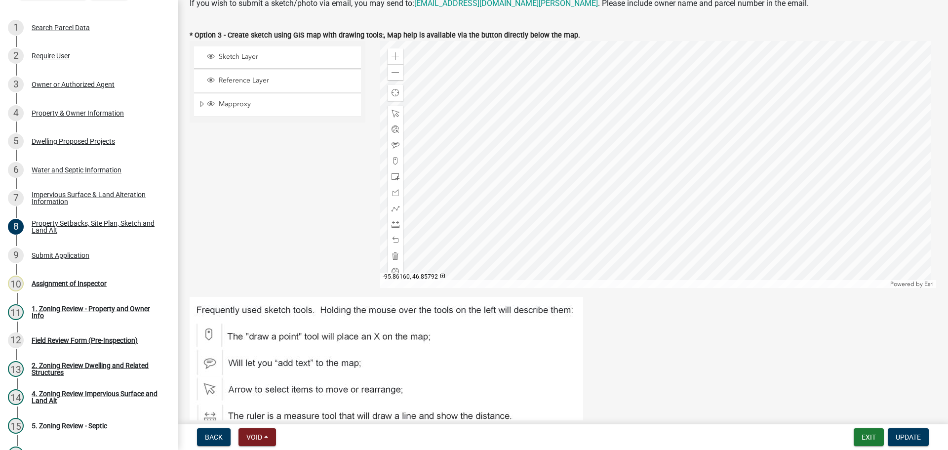
click at [531, 200] on div at bounding box center [658, 164] width 556 height 247
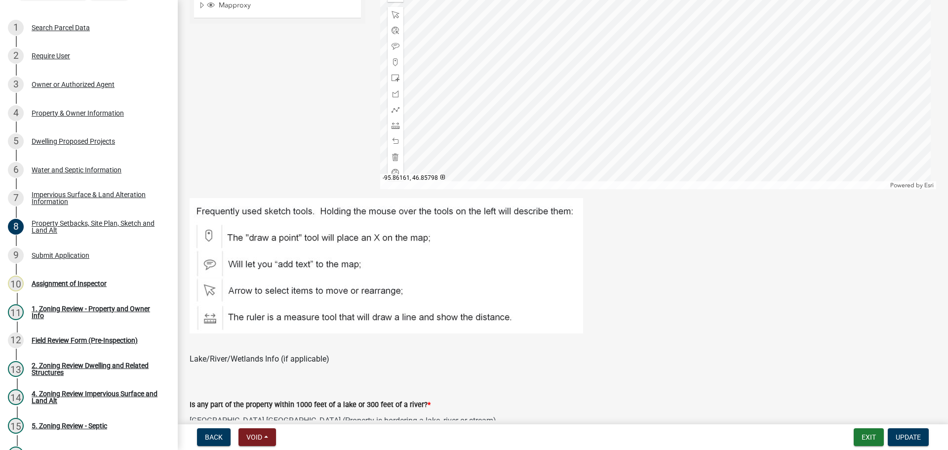
scroll to position [247, 0]
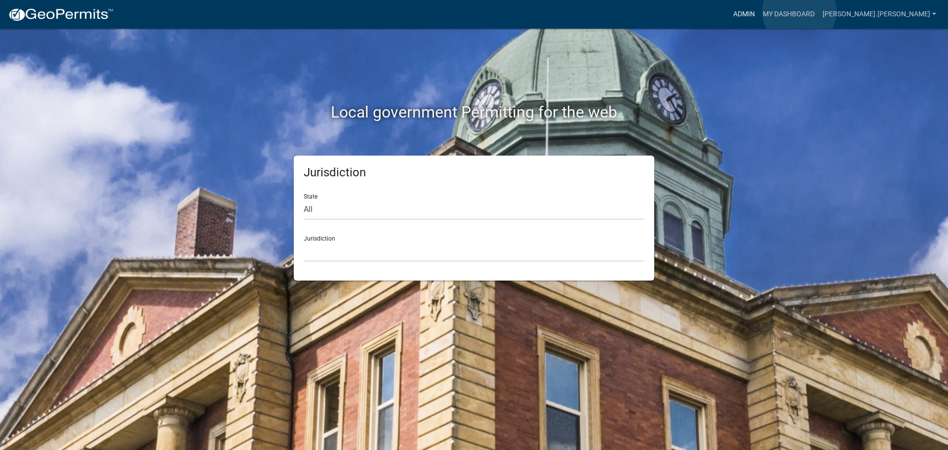
click at [759, 11] on link "Admin" at bounding box center [744, 14] width 30 height 19
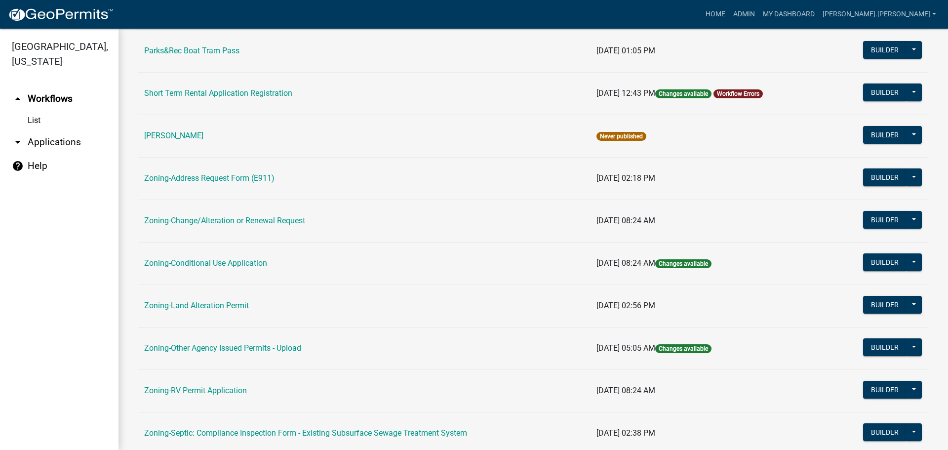
scroll to position [247, 0]
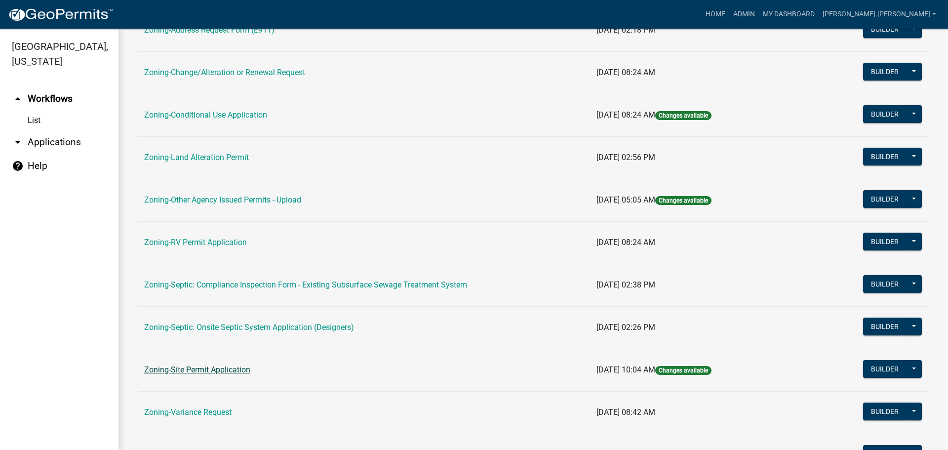
click at [217, 371] on link "Zoning-Site Permit Application" at bounding box center [197, 369] width 106 height 9
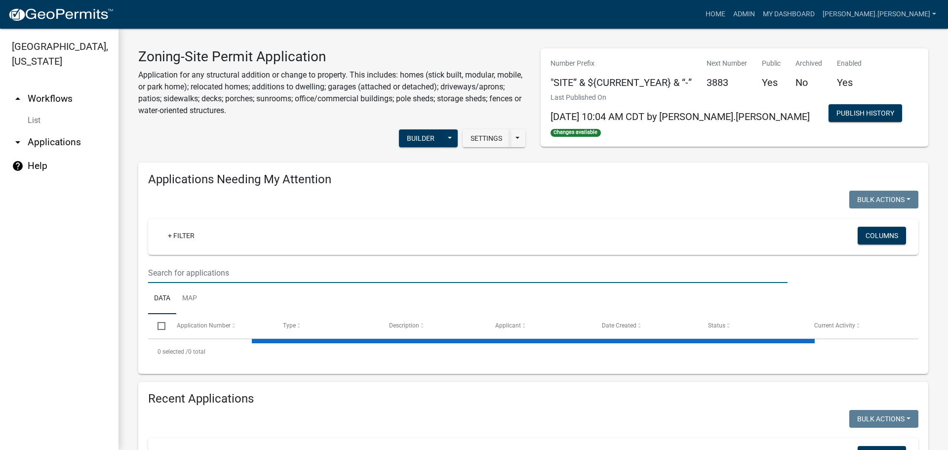
click at [255, 270] on input "text" at bounding box center [467, 273] width 639 height 20
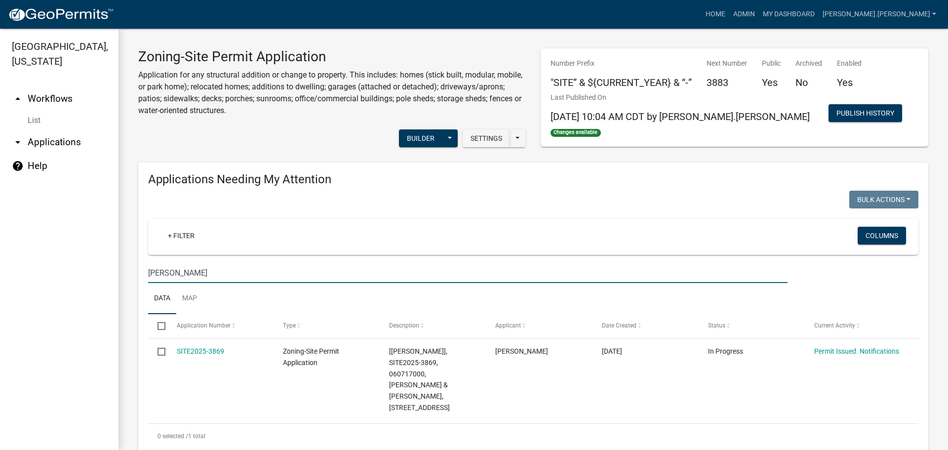
type input "zemp"
click at [737, 181] on h4 "Applications Needing My Attention" at bounding box center [533, 179] width 770 height 14
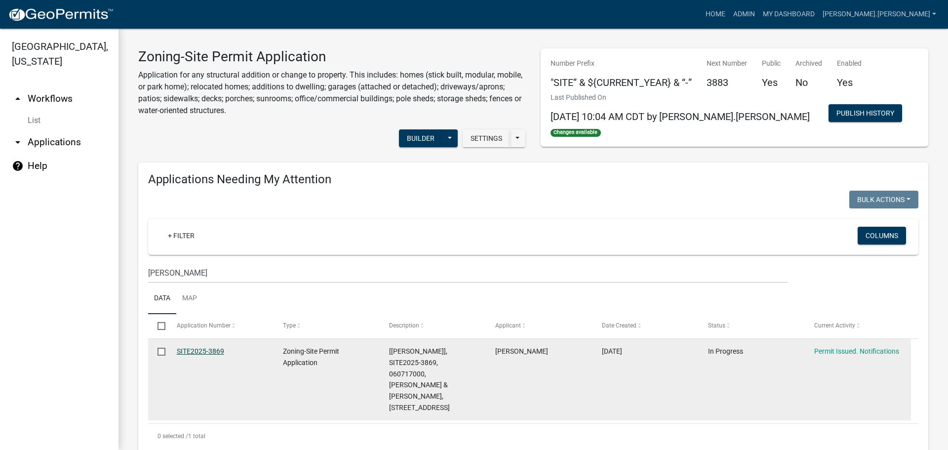
click at [219, 349] on link "SITE2025-3869" at bounding box center [200, 351] width 47 height 8
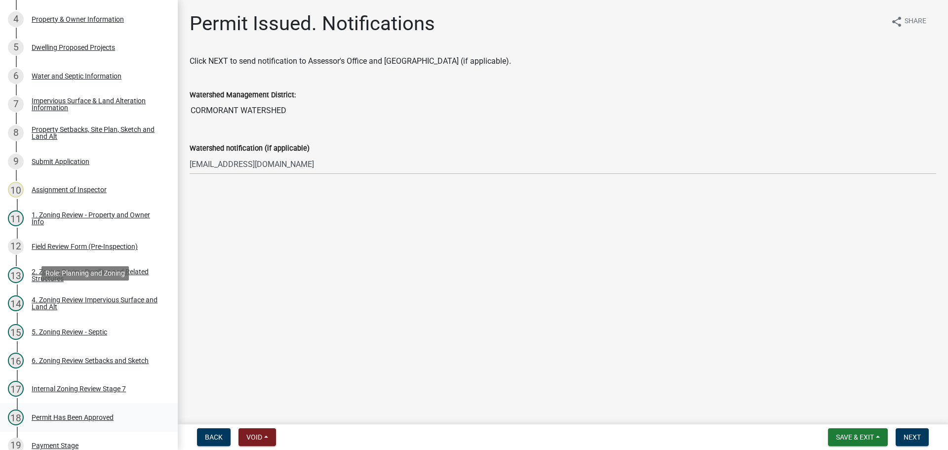
scroll to position [346, 0]
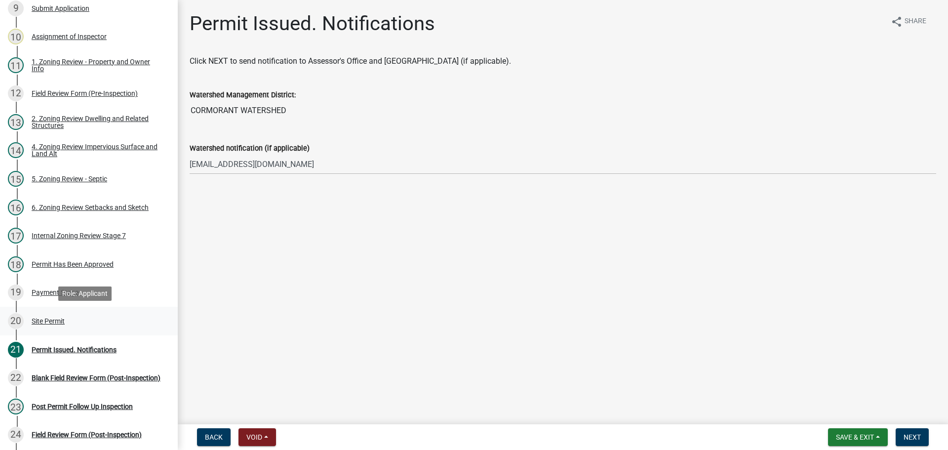
click at [60, 320] on div "Site Permit" at bounding box center [48, 320] width 33 height 7
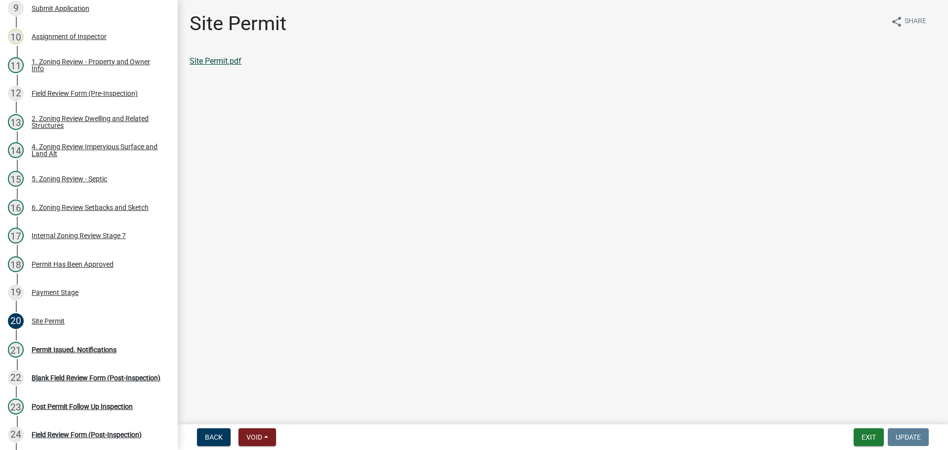
click at [218, 59] on link "Site Permit.pdf" at bounding box center [216, 60] width 52 height 9
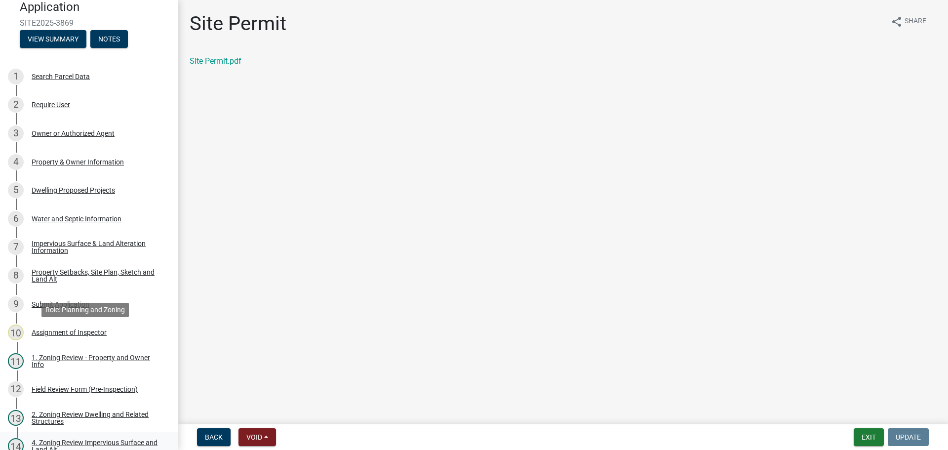
scroll to position [49, 0]
click at [62, 159] on div "Property & Owner Information" at bounding box center [78, 162] width 92 height 7
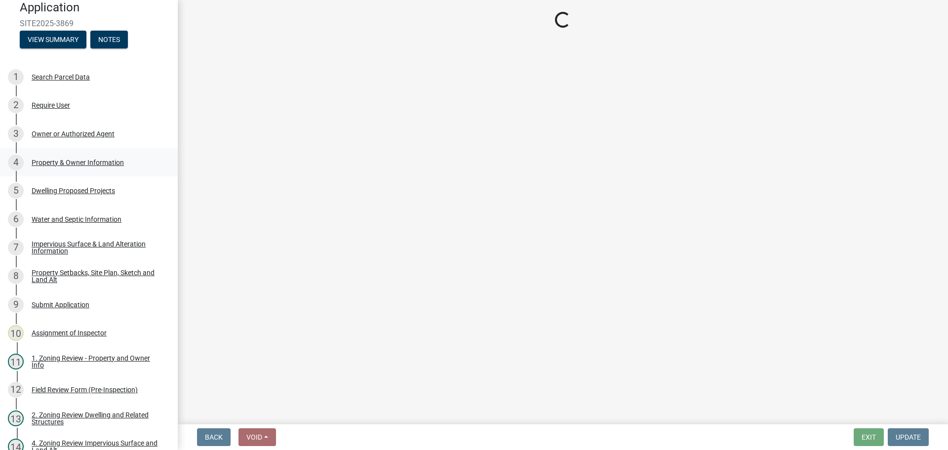
select select "2da4ad59-79e4-4897-a878-b9bb9cb10a27"
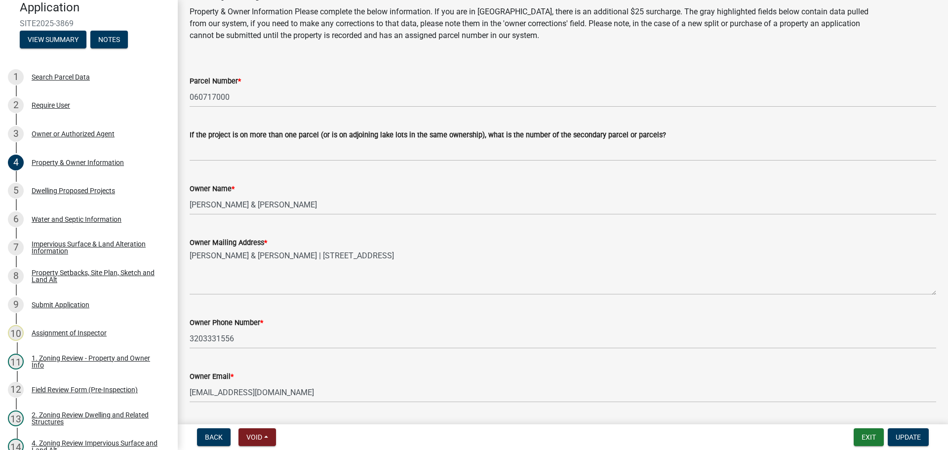
scroll to position [99, 0]
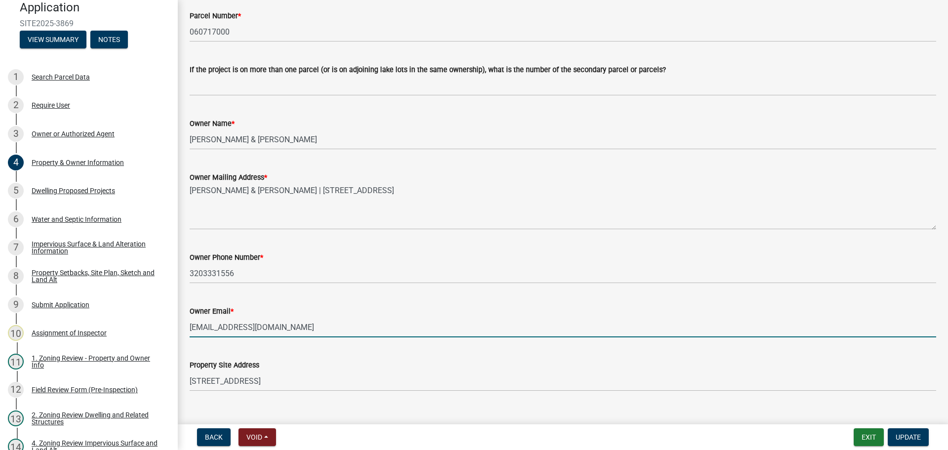
drag, startPoint x: 292, startPoint y: 327, endPoint x: 188, endPoint y: 326, distance: 103.7
click at [188, 326] on div "Owner Email * craigandcarolz@gmail.com" at bounding box center [562, 314] width 761 height 46
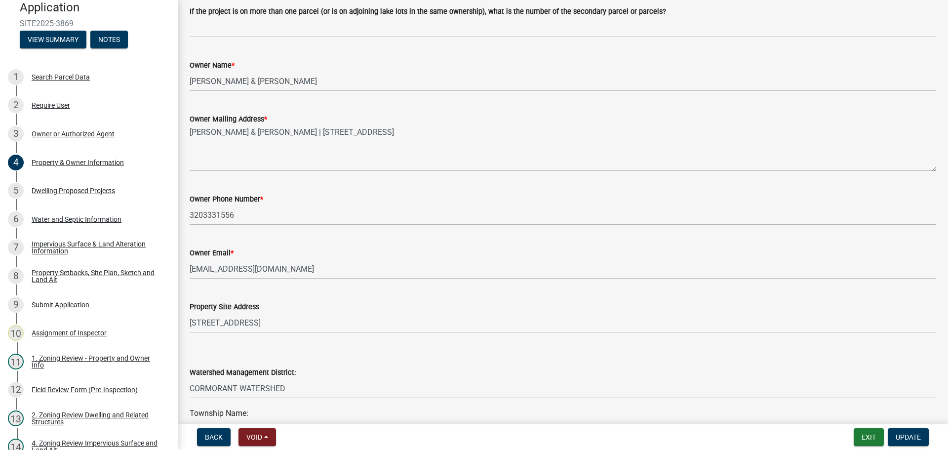
scroll to position [247, 0]
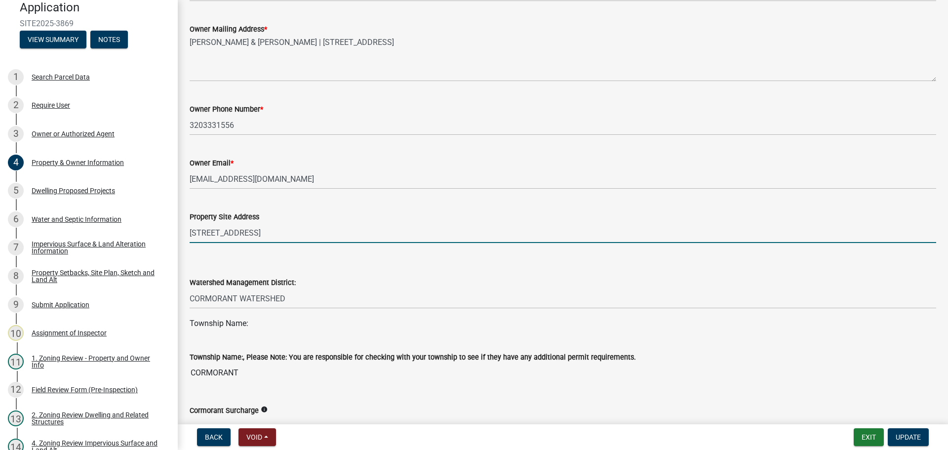
drag, startPoint x: 272, startPoint y: 229, endPoint x: 190, endPoint y: 224, distance: 83.1
click at [190, 224] on input "14076 GLOBSTAD BEACH RD" at bounding box center [563, 233] width 746 height 20
